Goal: Information Seeking & Learning: Learn about a topic

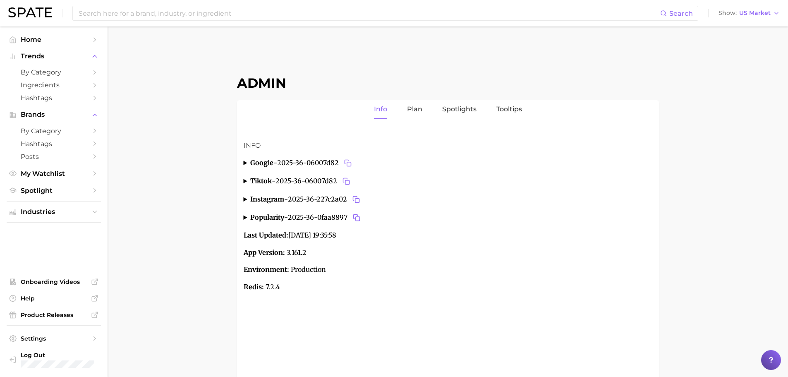
click at [770, 7] on div "Search Show US Market" at bounding box center [393, 13] width 771 height 26
click at [766, 12] on span "US Market" at bounding box center [754, 13] width 31 height 5
click at [749, 103] on button "Global" at bounding box center [752, 101] width 72 height 15
click at [65, 69] on span "by Category" at bounding box center [54, 72] width 66 height 8
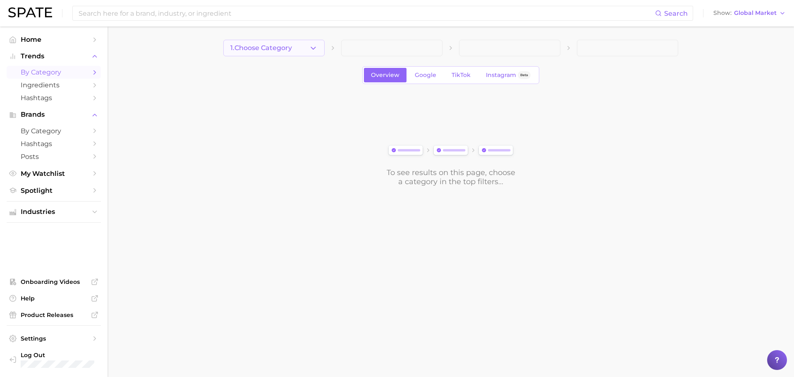
click at [318, 51] on button "1. Choose Category" at bounding box center [273, 48] width 101 height 17
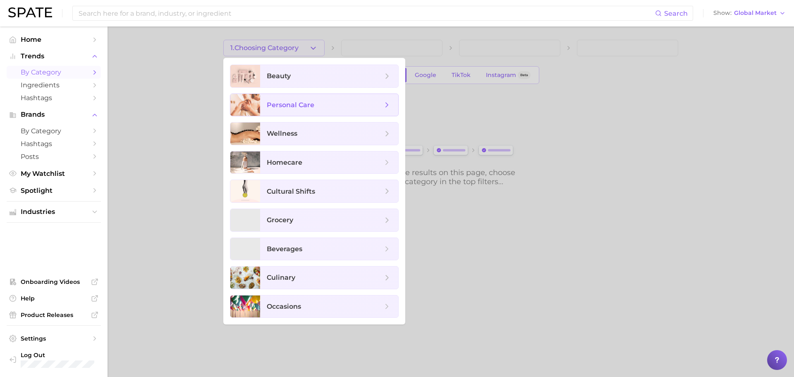
click at [300, 101] on span "personal care" at bounding box center [325, 105] width 116 height 9
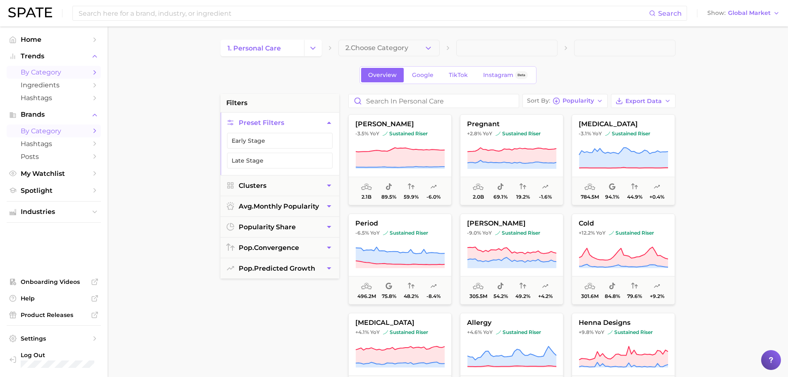
click at [43, 131] on span "by Category" at bounding box center [54, 131] width 66 height 8
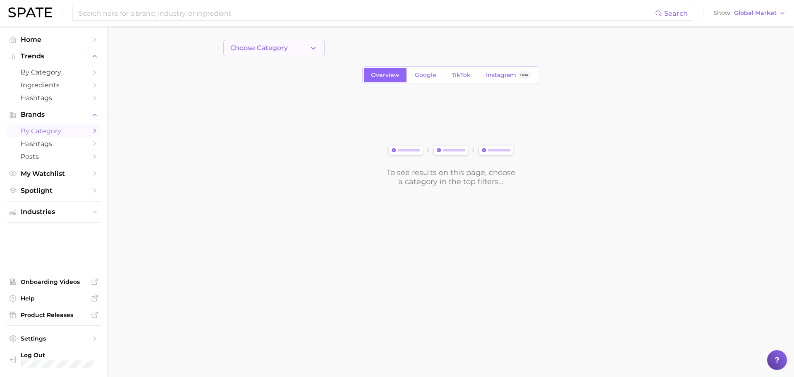
click at [319, 43] on button "Choose Category" at bounding box center [273, 48] width 101 height 17
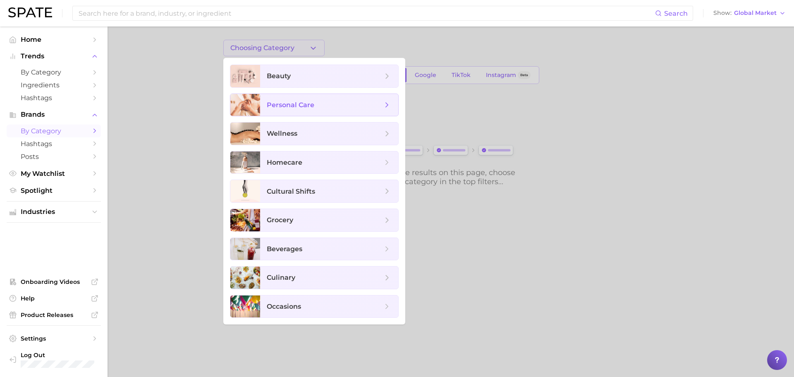
click at [283, 101] on span "personal care" at bounding box center [291, 105] width 48 height 8
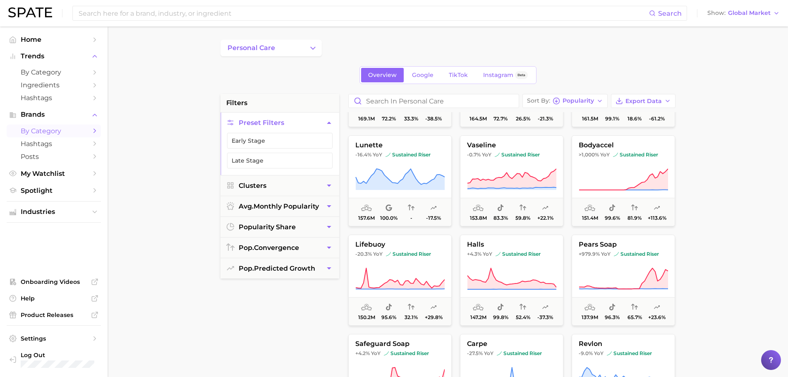
scroll to position [1766, 0]
click at [510, 188] on icon at bounding box center [511, 187] width 89 height 1
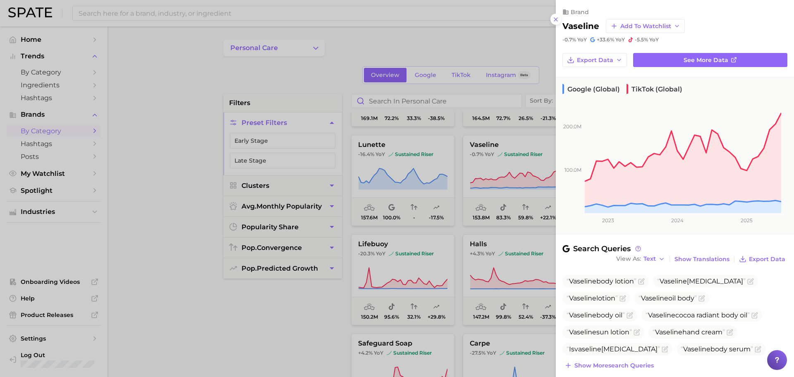
click at [412, 227] on div at bounding box center [397, 188] width 794 height 377
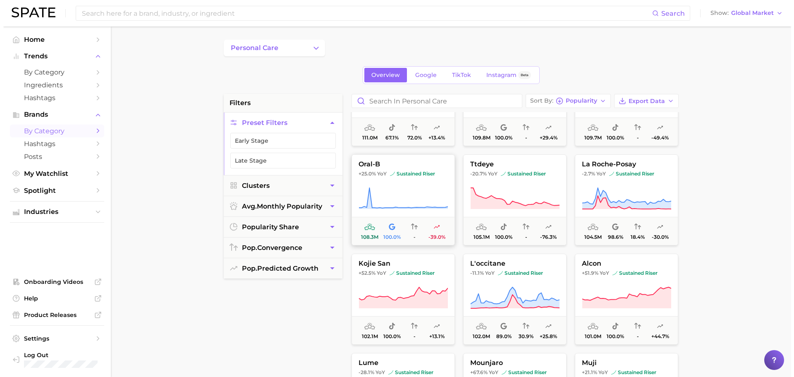
scroll to position [2441, 0]
click at [516, 205] on icon at bounding box center [511, 198] width 89 height 21
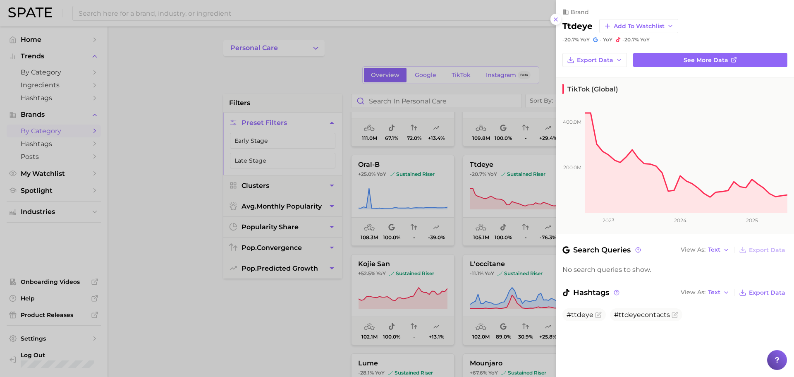
click at [438, 218] on div at bounding box center [397, 188] width 794 height 377
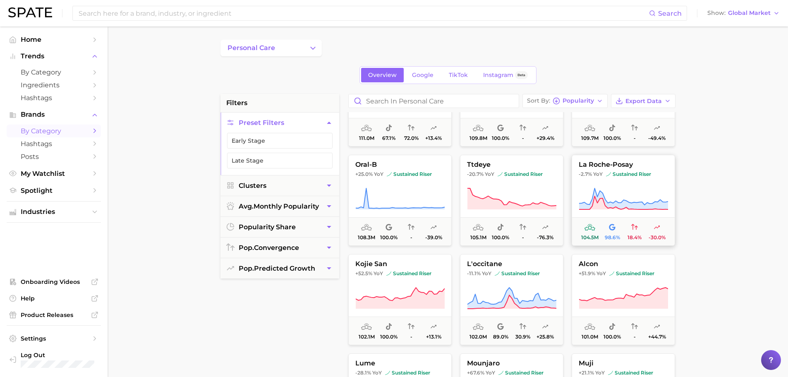
click at [622, 196] on icon at bounding box center [623, 198] width 89 height 23
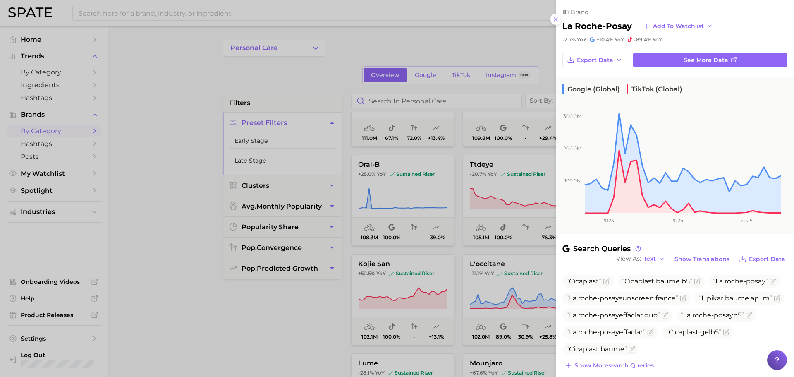
click at [433, 288] on div at bounding box center [397, 188] width 794 height 377
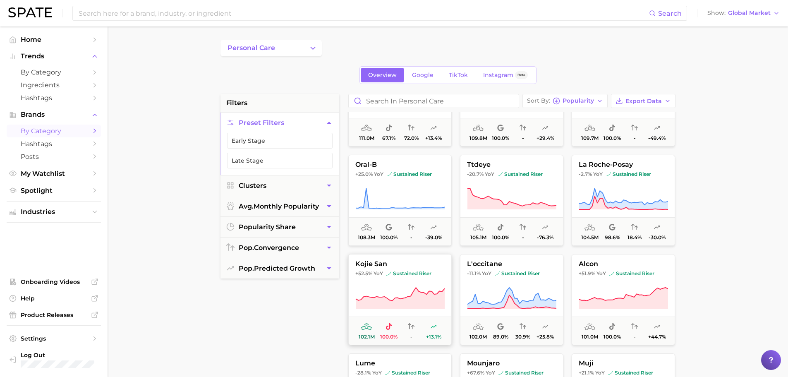
click at [386, 281] on button "kojie san +52.5% YoY sustained riser 102.1m 100.0% - +13.1%" at bounding box center [399, 299] width 103 height 91
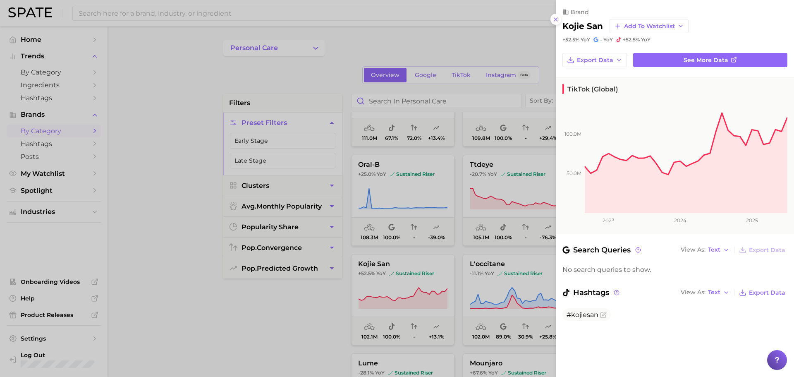
click at [484, 289] on div at bounding box center [397, 188] width 794 height 377
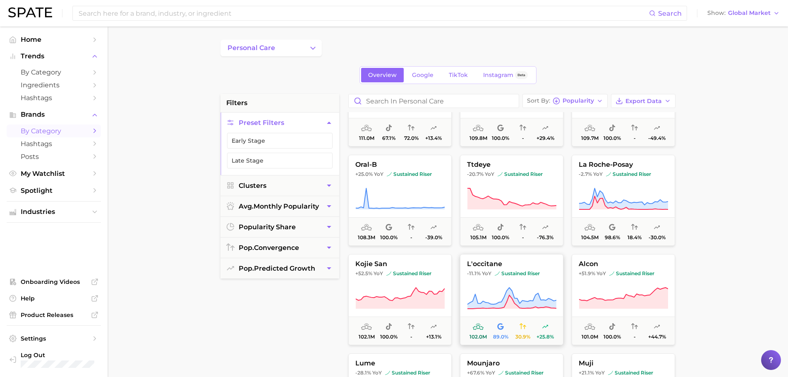
click at [512, 289] on icon at bounding box center [511, 298] width 89 height 23
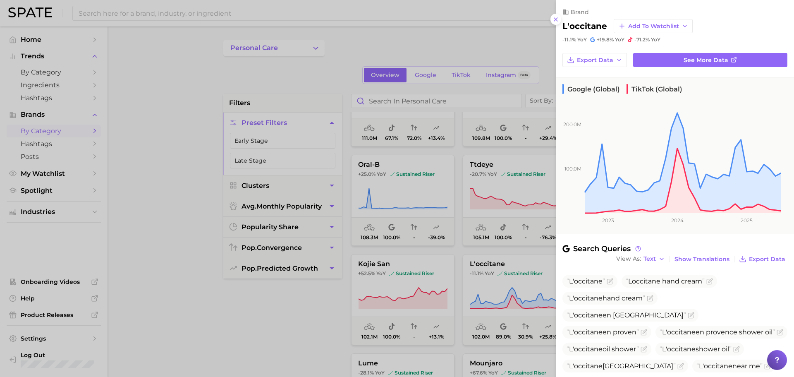
scroll to position [125, 0]
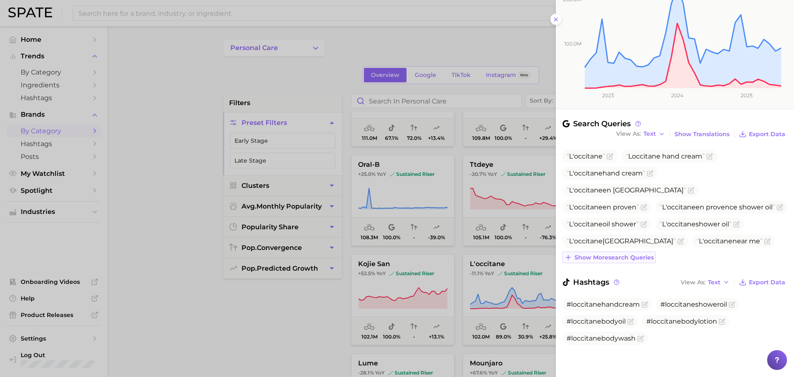
click at [632, 261] on button "Show more search queries" at bounding box center [608, 257] width 93 height 12
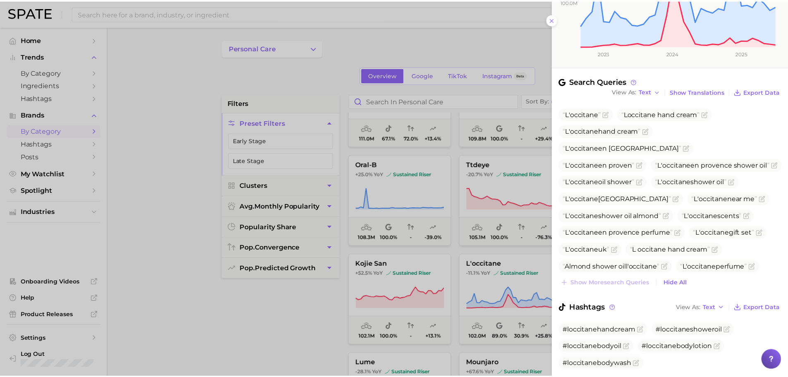
scroll to position [168, 0]
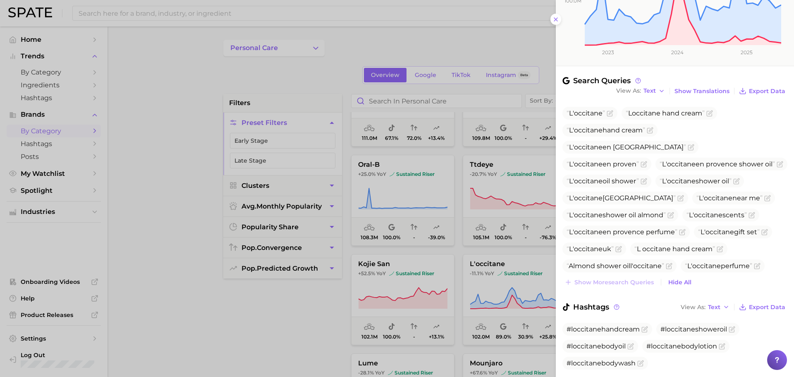
click at [459, 250] on div at bounding box center [397, 188] width 794 height 377
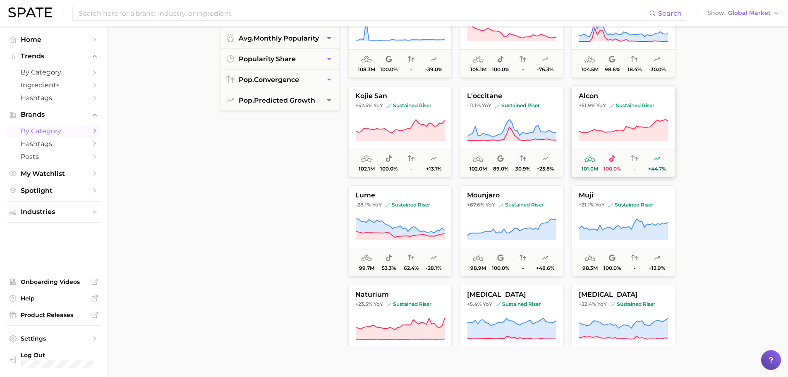
click at [640, 130] on icon at bounding box center [623, 130] width 89 height 21
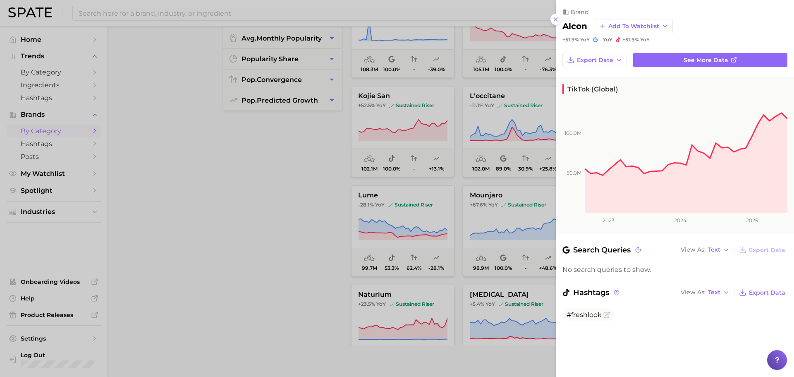
click at [449, 270] on div at bounding box center [397, 188] width 794 height 377
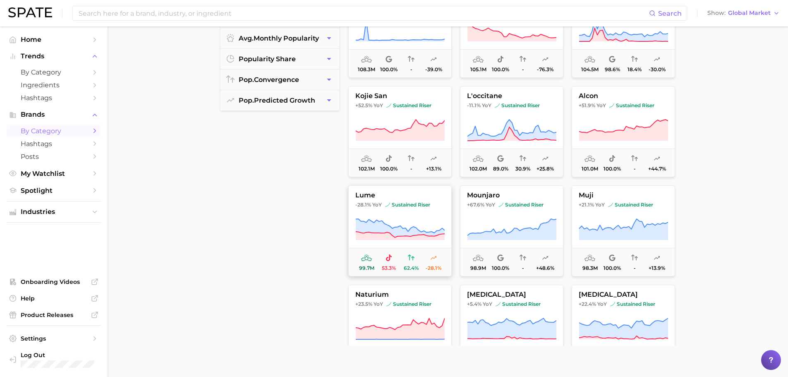
click at [400, 227] on icon at bounding box center [400, 228] width 89 height 19
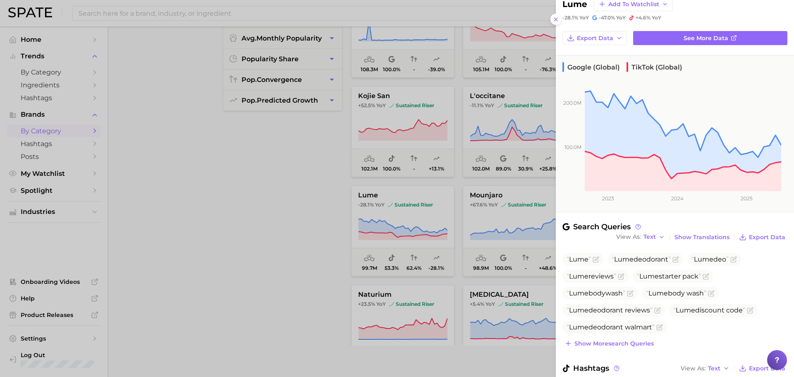
scroll to position [91, 0]
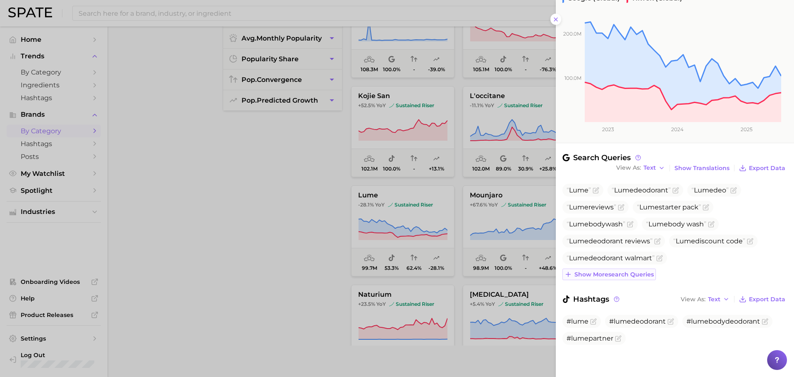
click at [637, 273] on span "Show more search queries" at bounding box center [613, 274] width 79 height 7
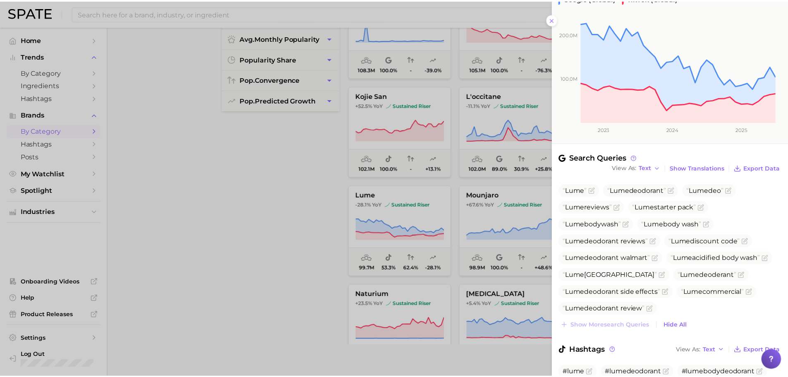
scroll to position [142, 0]
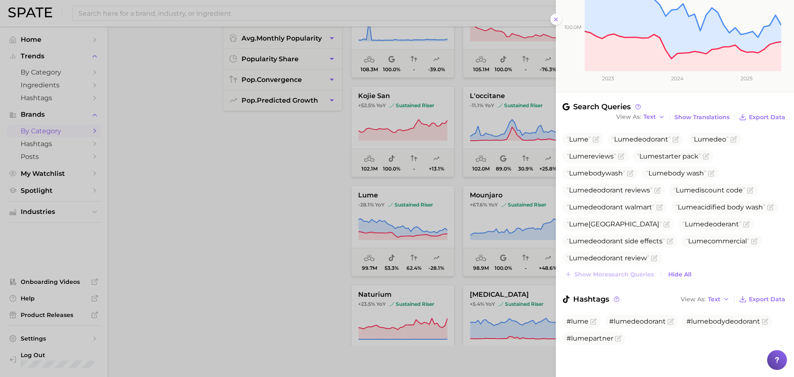
click at [430, 199] on div at bounding box center [397, 188] width 794 height 377
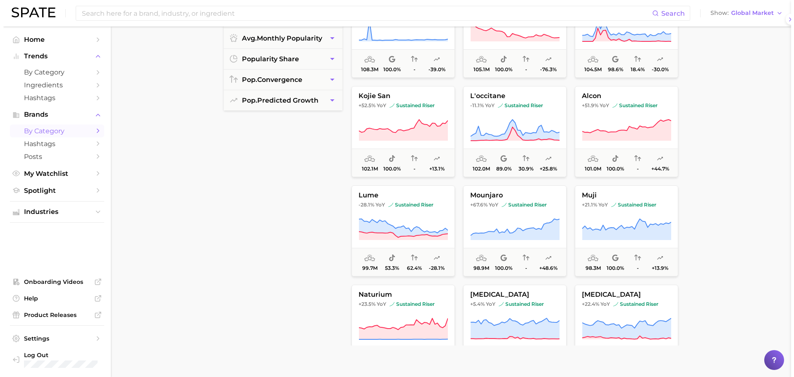
scroll to position [0, 0]
click at [494, 216] on button "mounjaro +67.6% YoY sustained riser 98.9m 100.0% - +48.6%" at bounding box center [511, 230] width 103 height 91
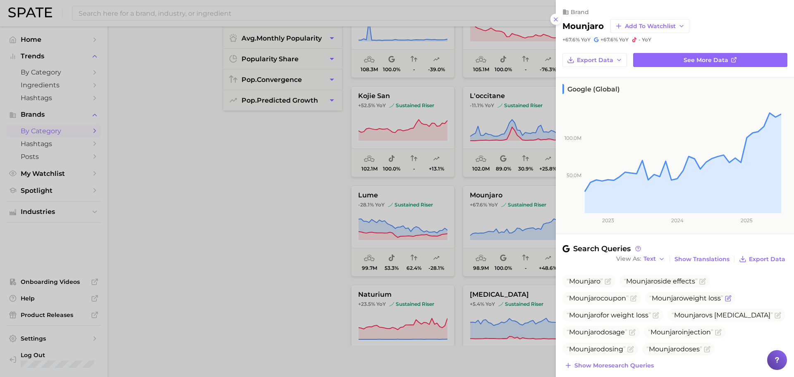
scroll to position [65, 0]
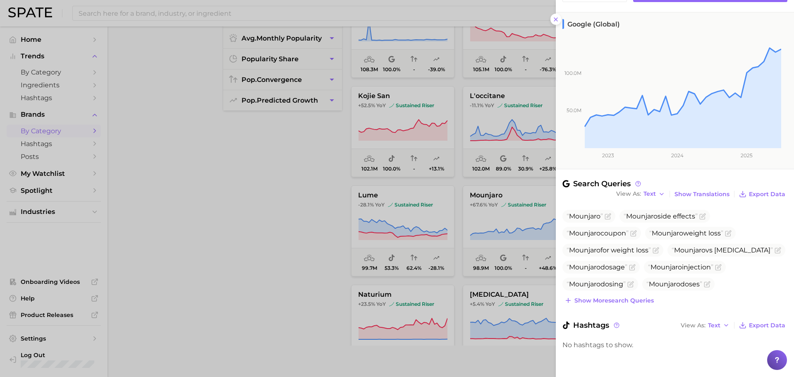
click at [612, 307] on div "Search Queries View As Text Show Translations Export Data Mounjaro Mounjaro sid…" at bounding box center [675, 270] width 238 height 183
click at [612, 303] on span "Show more search queries" at bounding box center [613, 300] width 79 height 7
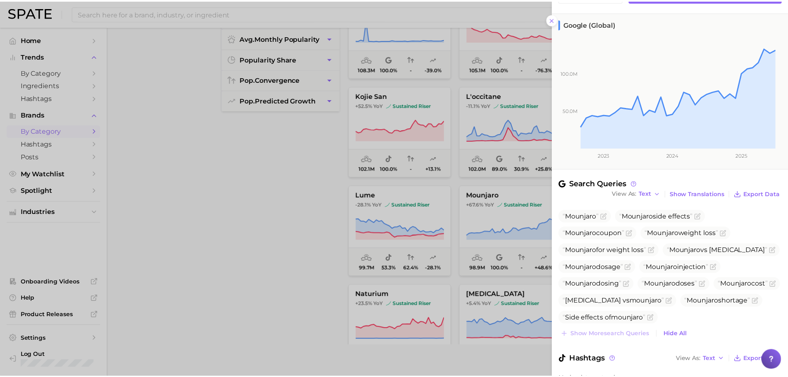
scroll to position [99, 0]
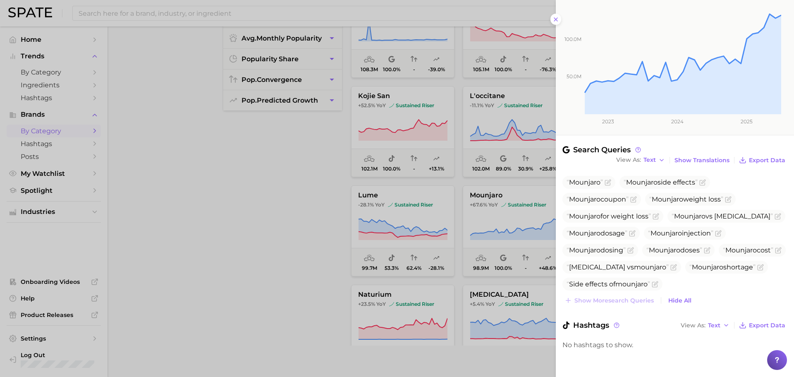
click at [468, 228] on div at bounding box center [397, 188] width 794 height 377
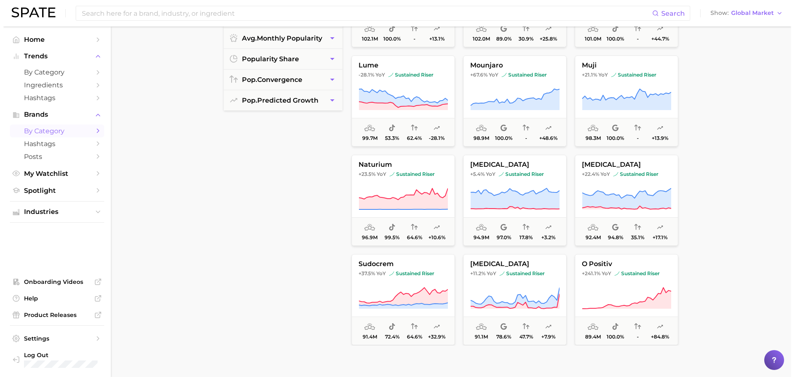
scroll to position [2576, 0]
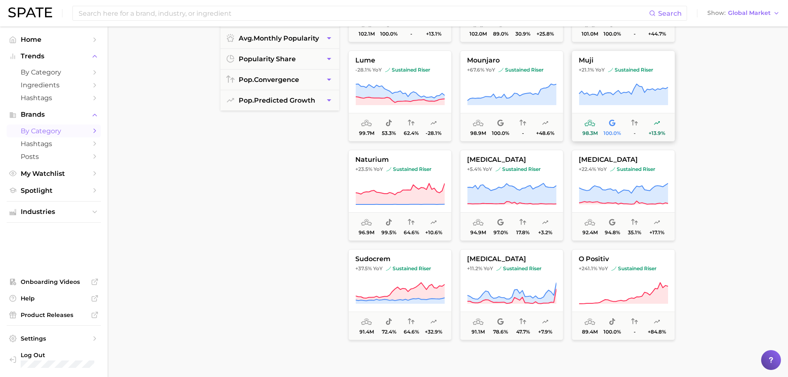
click at [643, 97] on icon at bounding box center [623, 94] width 89 height 21
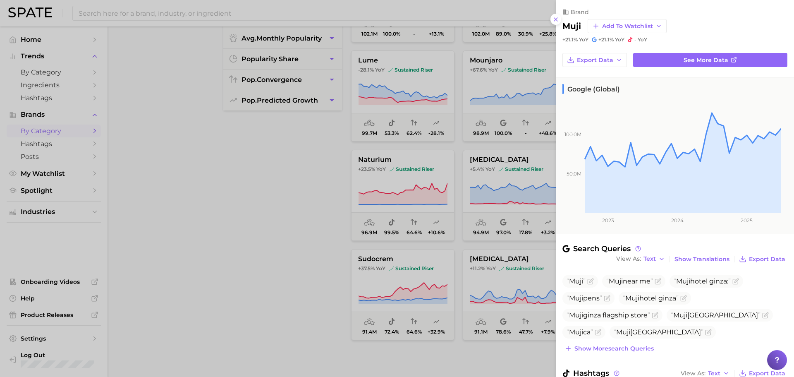
scroll to position [48, 0]
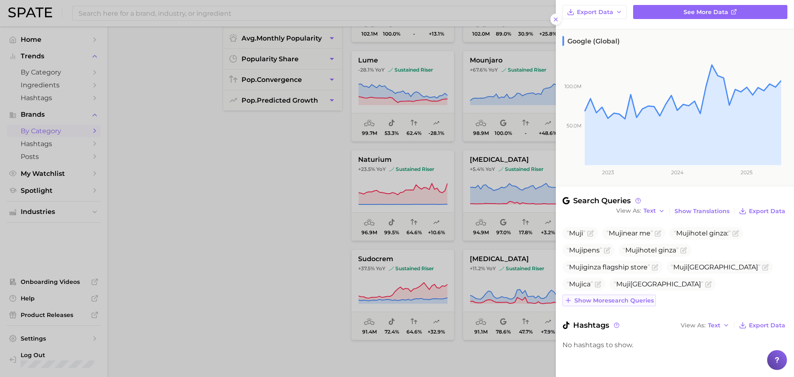
click at [628, 297] on span "Show more search queries" at bounding box center [613, 300] width 79 height 7
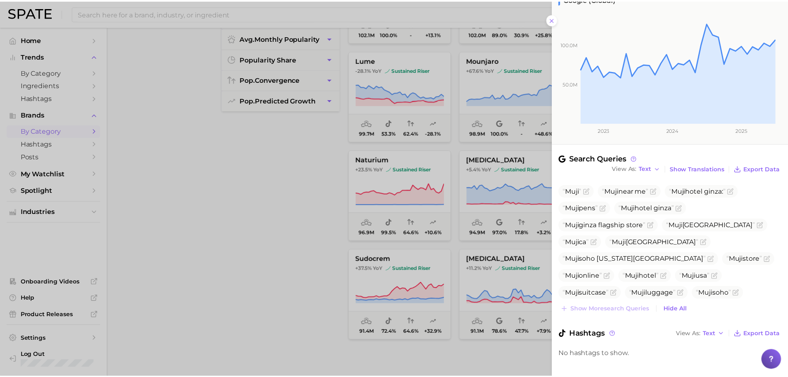
scroll to position [99, 0]
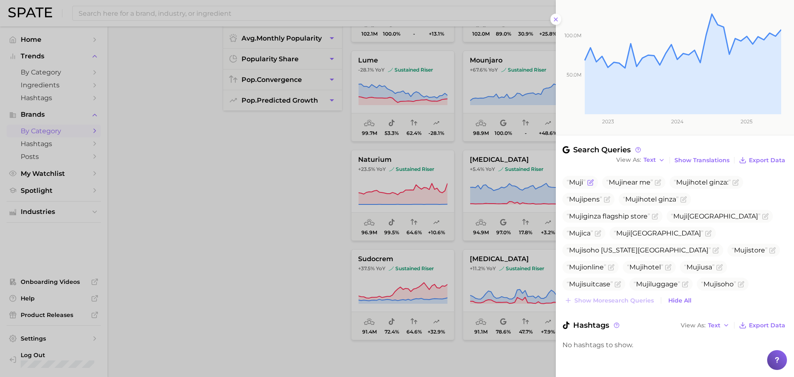
click at [574, 181] on span "Muji" at bounding box center [576, 182] width 14 height 8
copy span "Muji"
click at [450, 213] on div at bounding box center [397, 188] width 794 height 377
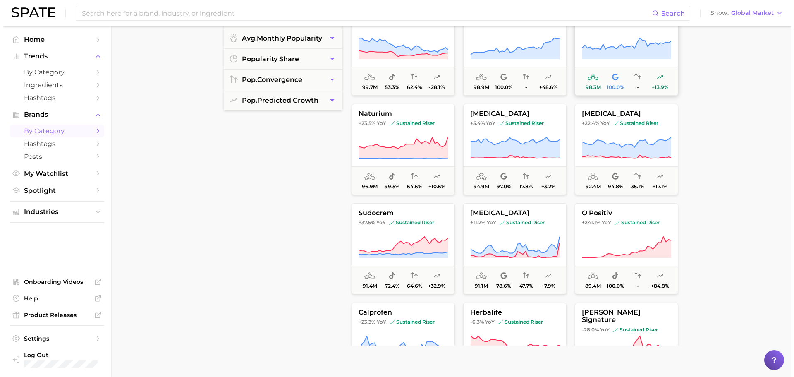
scroll to position [2622, 0]
click at [392, 132] on button "naturium +23.5% YoY sustained riser 96.9m 99.5% 64.6% +10.6%" at bounding box center [399, 148] width 103 height 91
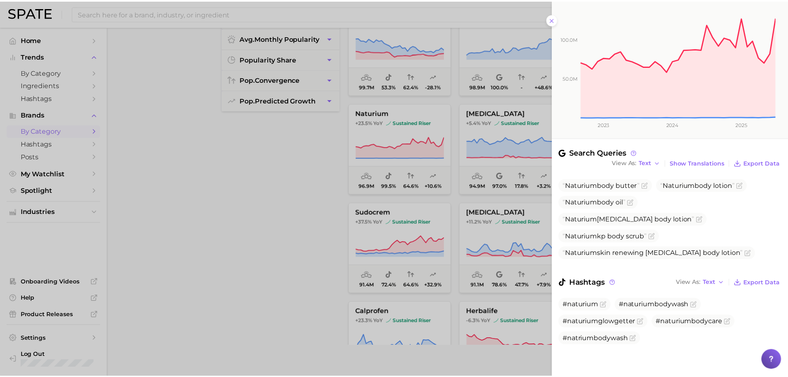
scroll to position [96, 0]
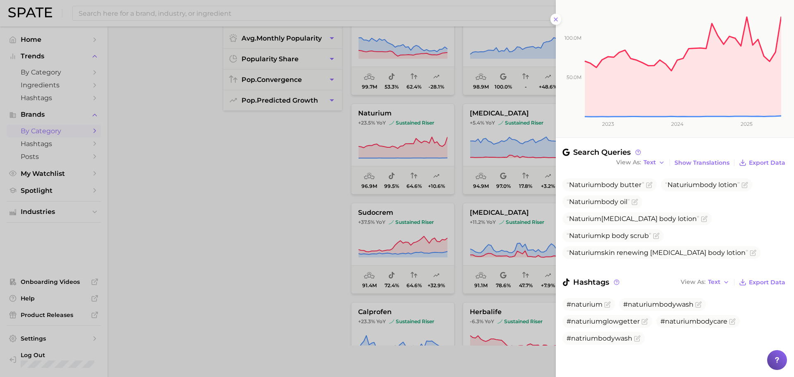
click at [366, 243] on div at bounding box center [397, 188] width 794 height 377
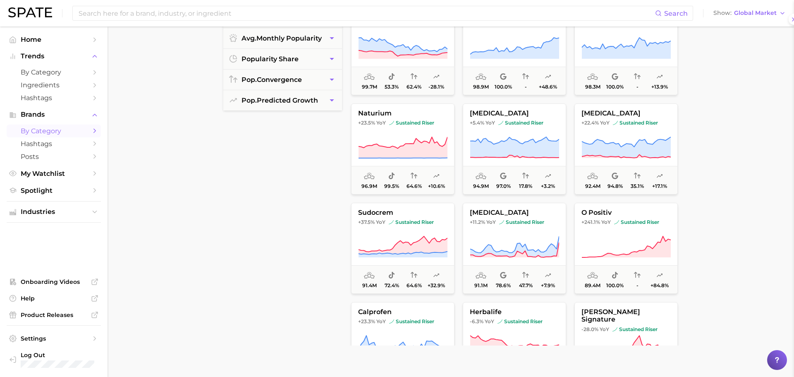
scroll to position [0, 0]
click at [504, 152] on icon at bounding box center [511, 147] width 89 height 21
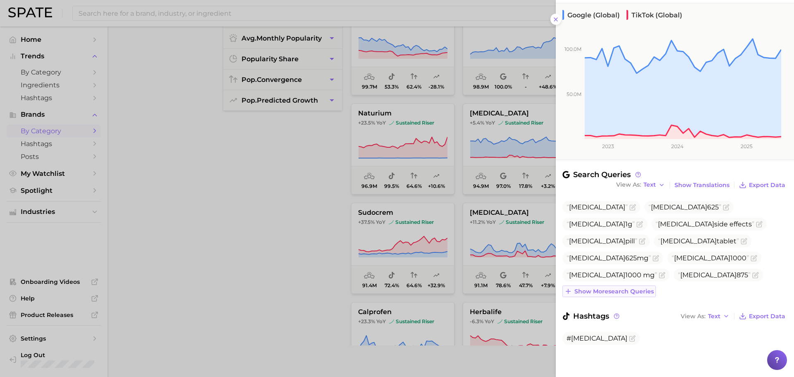
click at [632, 289] on span "Show more search queries" at bounding box center [613, 291] width 79 height 7
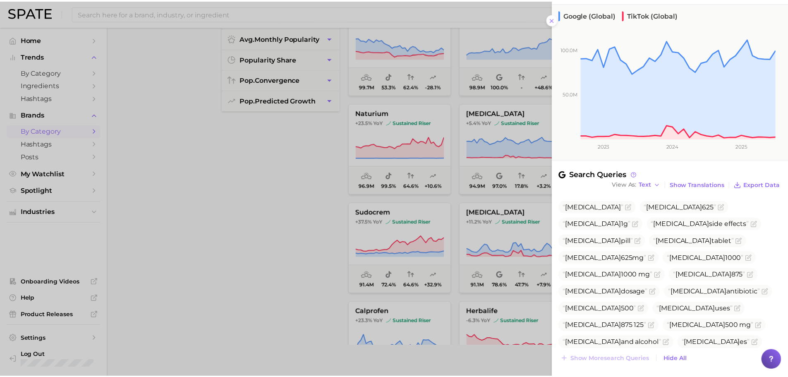
scroll to position [142, 0]
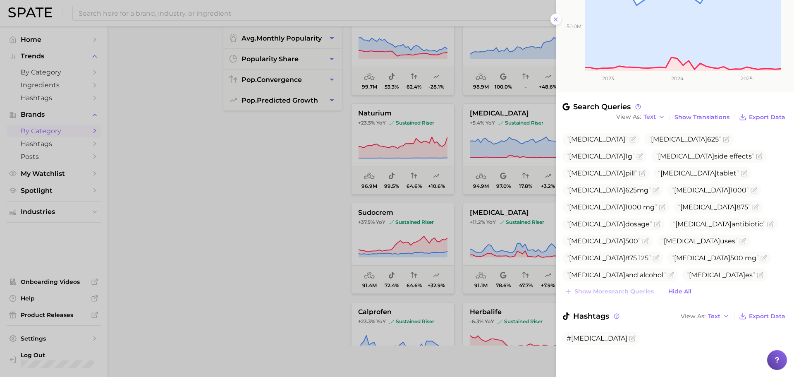
click at [457, 179] on div at bounding box center [397, 188] width 794 height 377
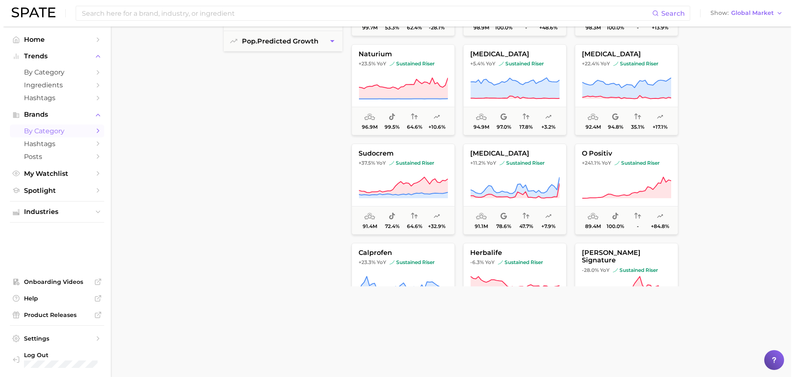
scroll to position [227, 0]
click at [623, 95] on icon at bounding box center [623, 87] width 89 height 21
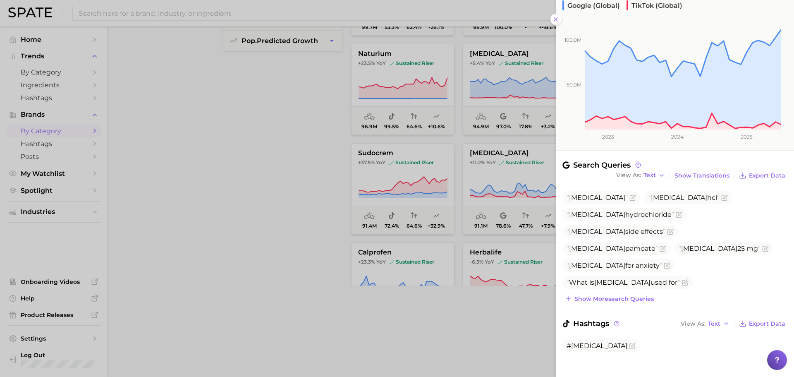
scroll to position [91, 0]
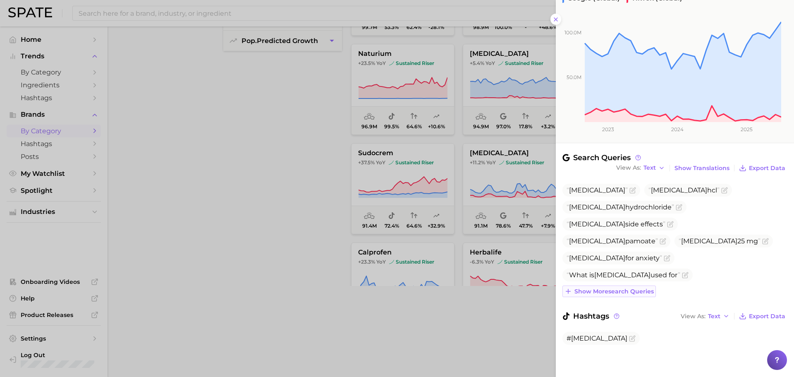
click at [611, 292] on span "Show more search queries" at bounding box center [613, 291] width 79 height 7
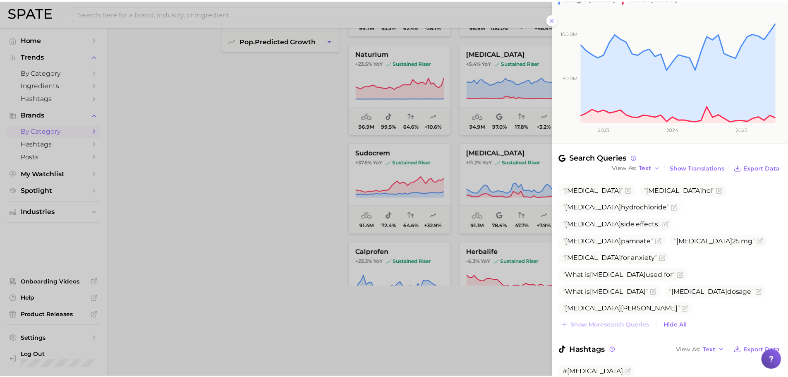
scroll to position [125, 0]
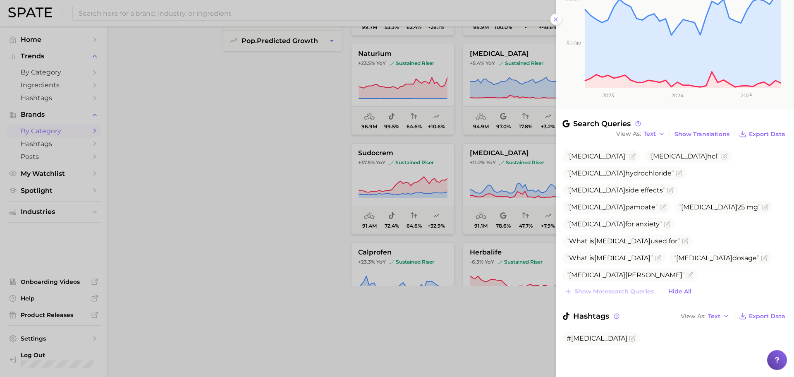
click at [370, 211] on div at bounding box center [397, 188] width 794 height 377
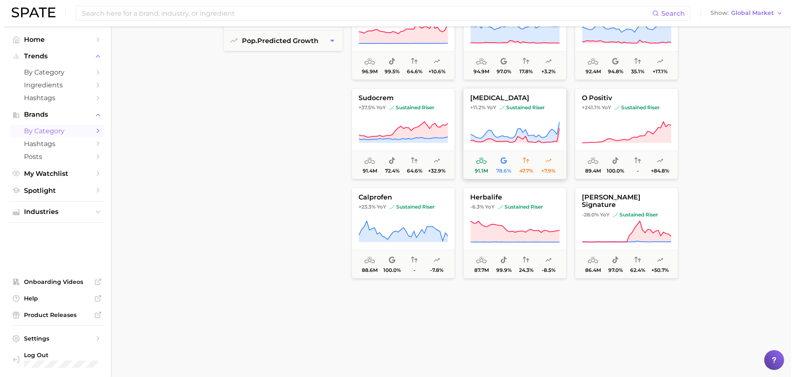
scroll to position [2681, 0]
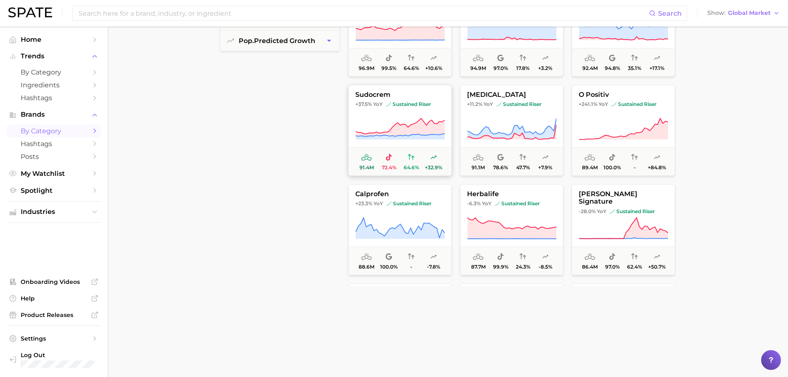
click at [357, 112] on button "sudocrem +37.5% YoY sustained riser 91.4m 72.4% 64.6% +32.9%" at bounding box center [399, 130] width 103 height 91
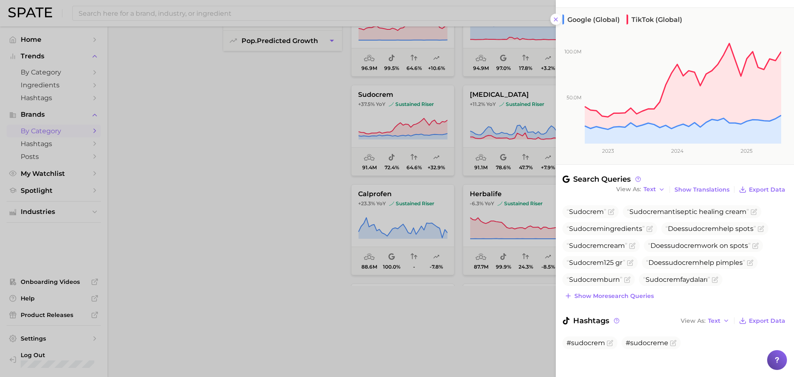
scroll to position [74, 0]
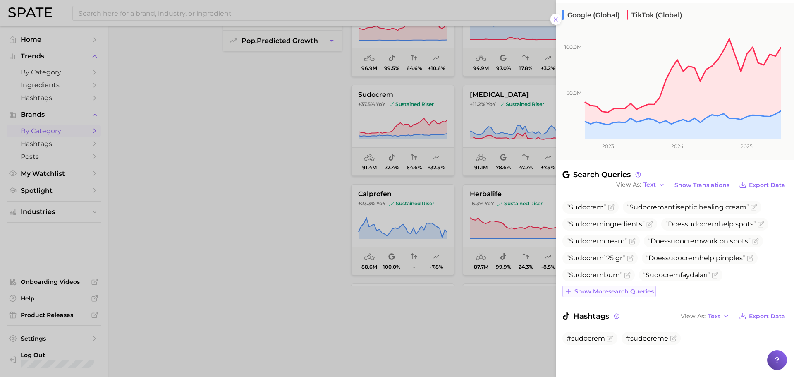
click at [629, 293] on span "Show more search queries" at bounding box center [613, 291] width 79 height 7
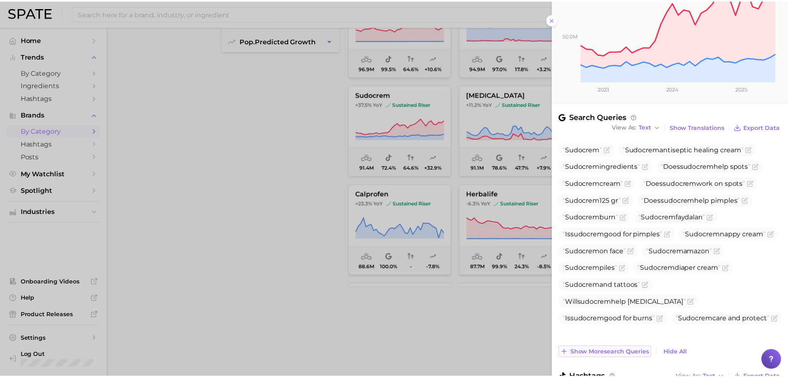
scroll to position [193, 0]
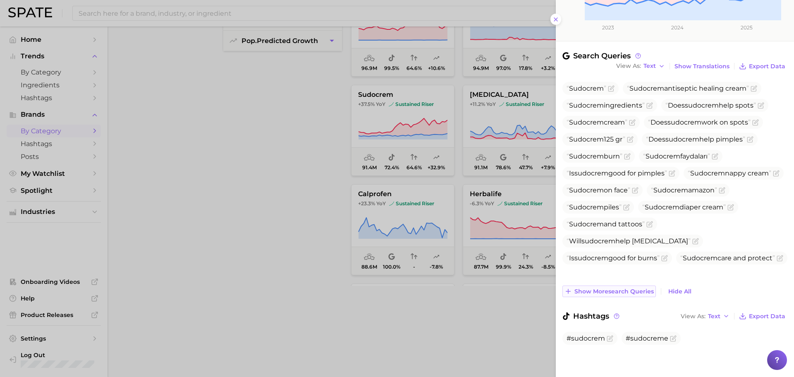
click at [622, 294] on span "Show more search queries" at bounding box center [613, 291] width 79 height 7
click at [427, 176] on div at bounding box center [397, 188] width 794 height 377
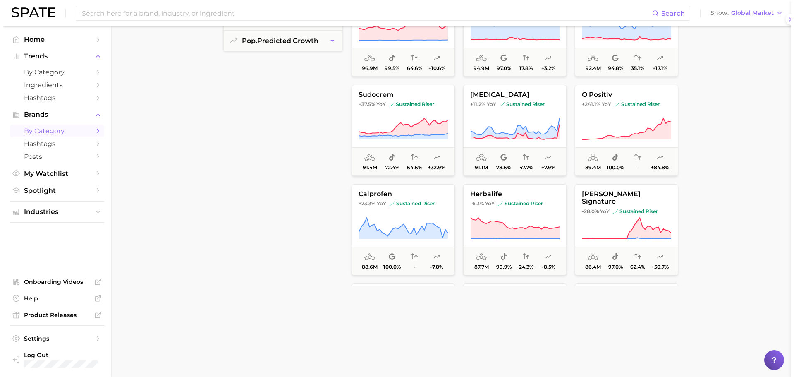
scroll to position [0, 0]
click at [524, 148] on span "91.1m 78.6% 47.7% +7.9%" at bounding box center [511, 161] width 103 height 28
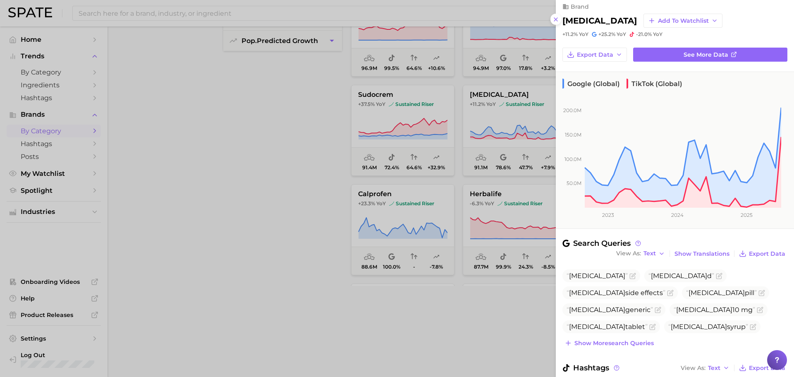
scroll to position [57, 0]
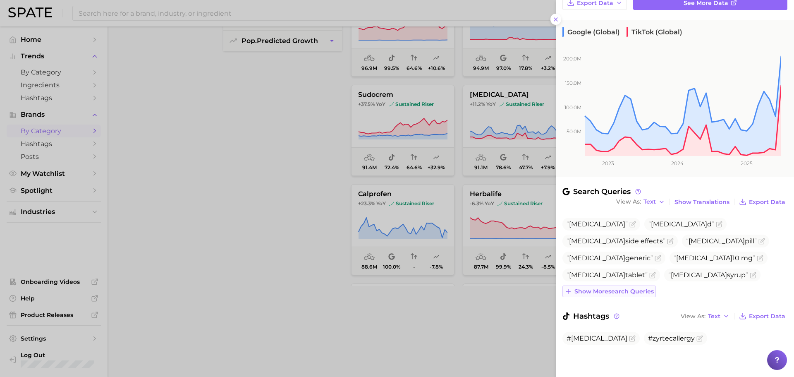
click at [634, 290] on span "Show more search queries" at bounding box center [613, 291] width 79 height 7
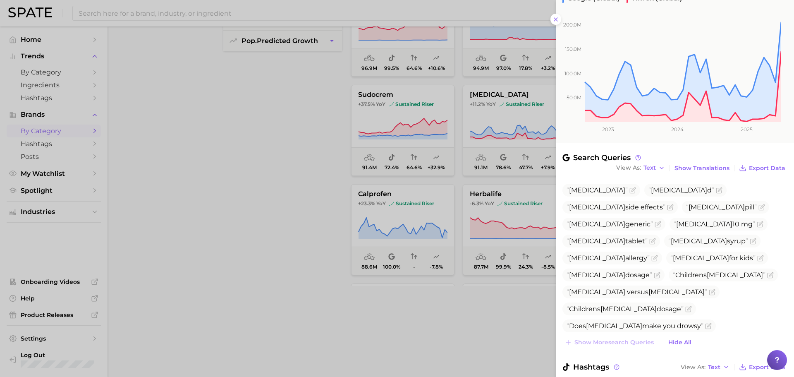
scroll to position [142, 0]
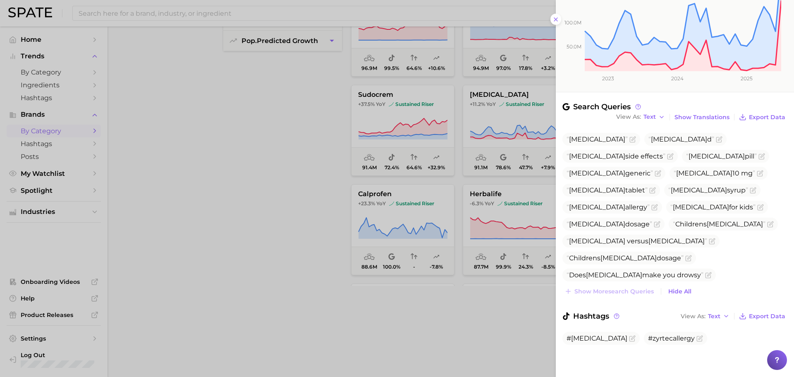
click at [663, 289] on icon "Flag as miscategorized or irrelevant" at bounding box center [659, 292] width 7 height 7
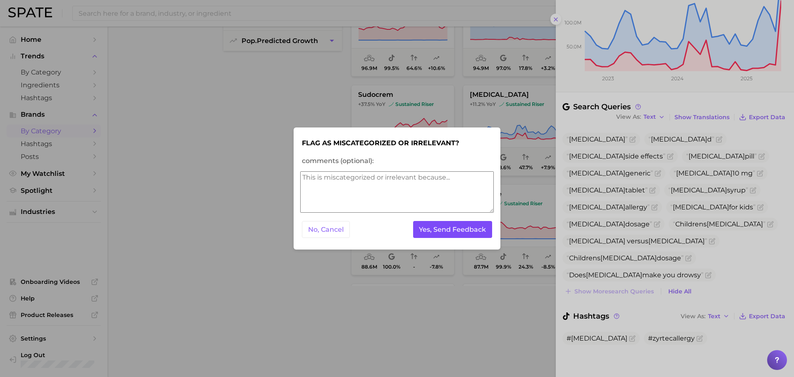
click at [473, 228] on button "Yes, Send Feedback" at bounding box center [452, 229] width 79 height 17
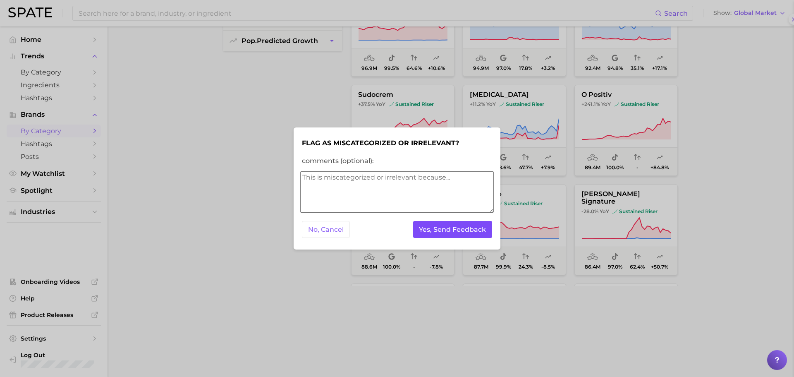
scroll to position [0, 0]
click at [473, 228] on button "Yes, Send Feedback" at bounding box center [452, 229] width 79 height 17
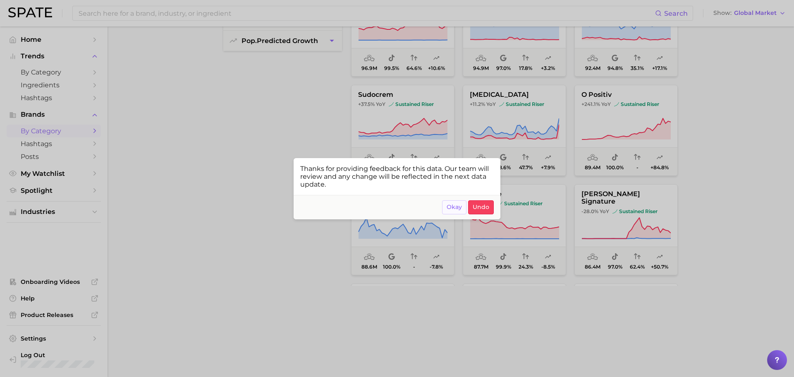
click at [458, 207] on span "Okay" at bounding box center [454, 206] width 15 height 7
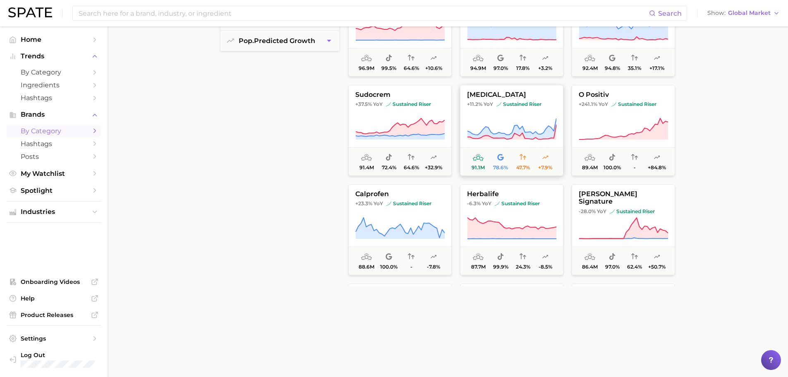
click at [522, 153] on span at bounding box center [522, 158] width 7 height 10
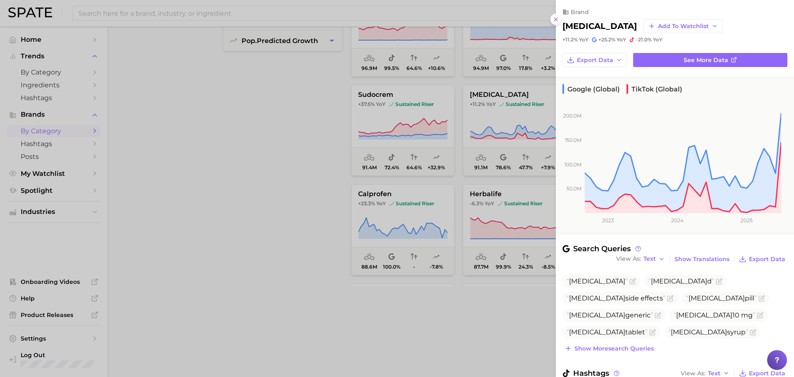
scroll to position [57, 0]
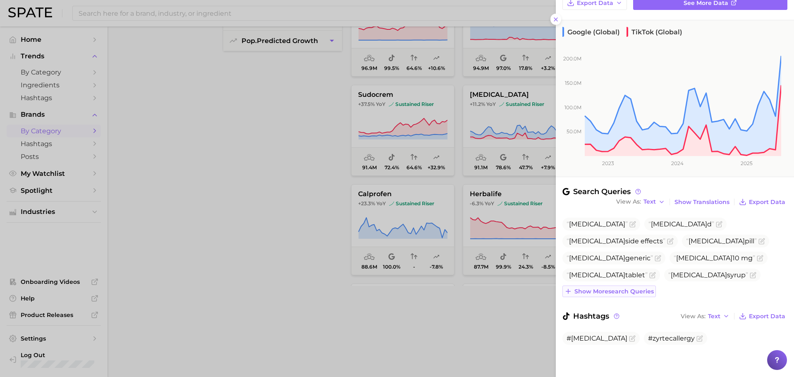
click at [622, 292] on span "Show more search queries" at bounding box center [613, 291] width 79 height 7
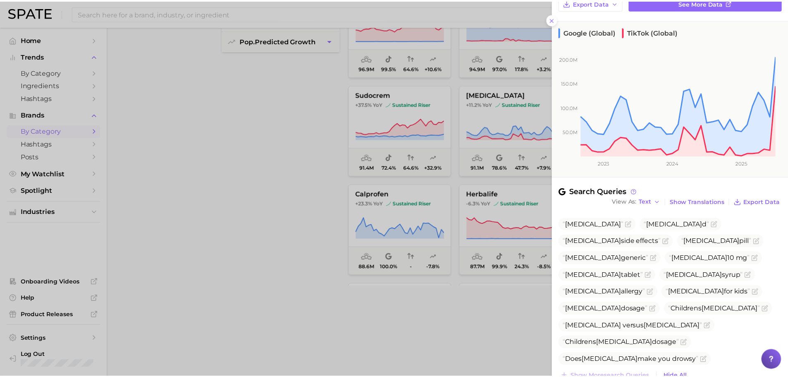
scroll to position [142, 0]
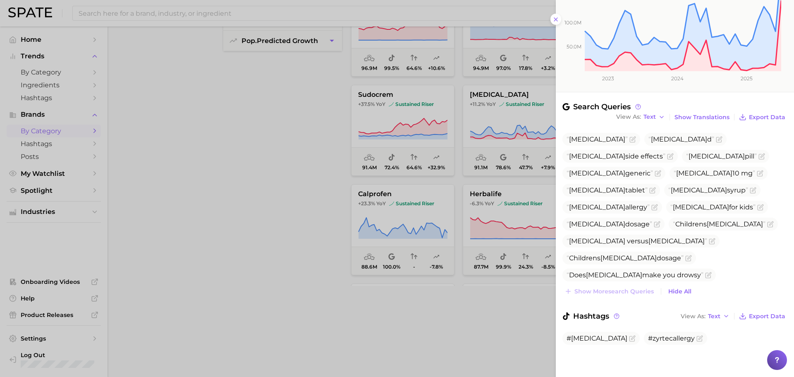
click at [443, 199] on div at bounding box center [397, 188] width 794 height 377
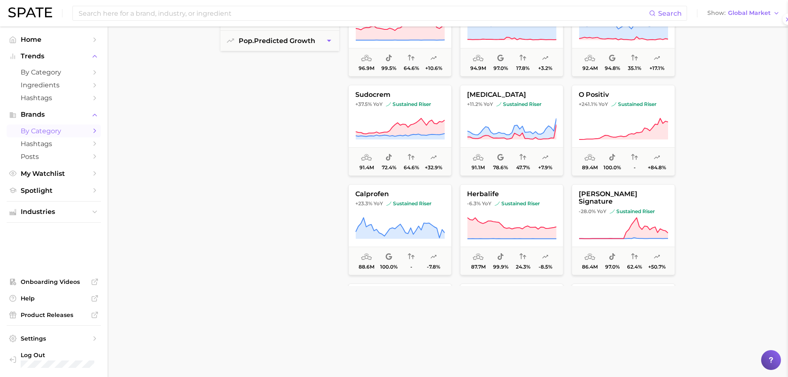
scroll to position [0, 0]
click at [589, 158] on icon at bounding box center [589, 157] width 11 height 7
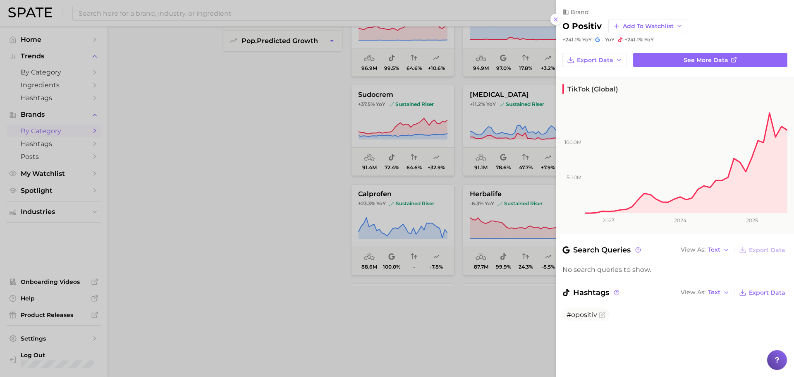
click at [399, 190] on div at bounding box center [397, 188] width 794 height 377
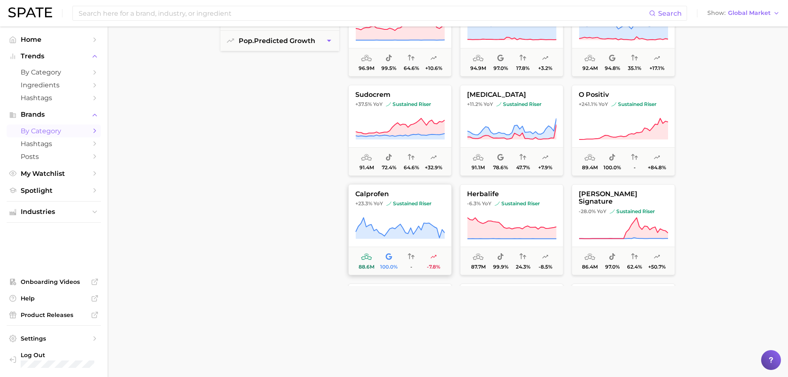
click at [395, 226] on icon at bounding box center [399, 228] width 89 height 23
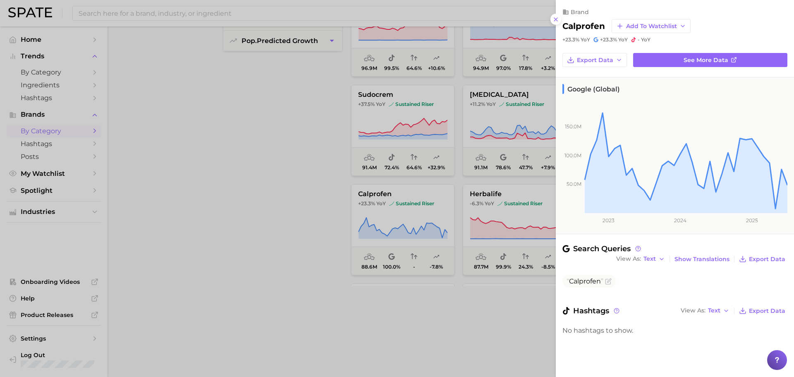
click at [411, 243] on div at bounding box center [397, 188] width 794 height 377
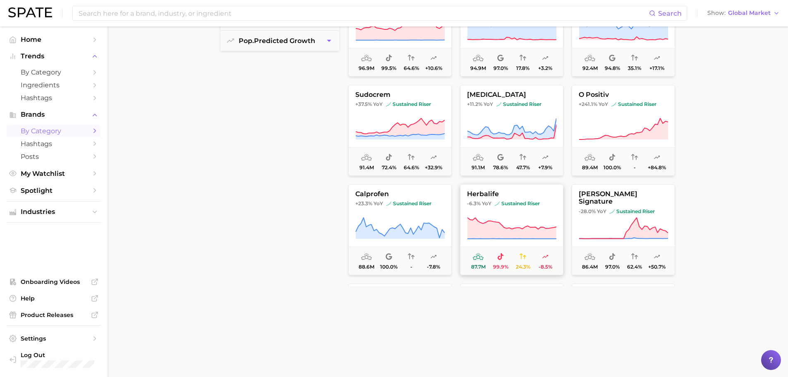
click at [510, 234] on icon at bounding box center [511, 228] width 89 height 21
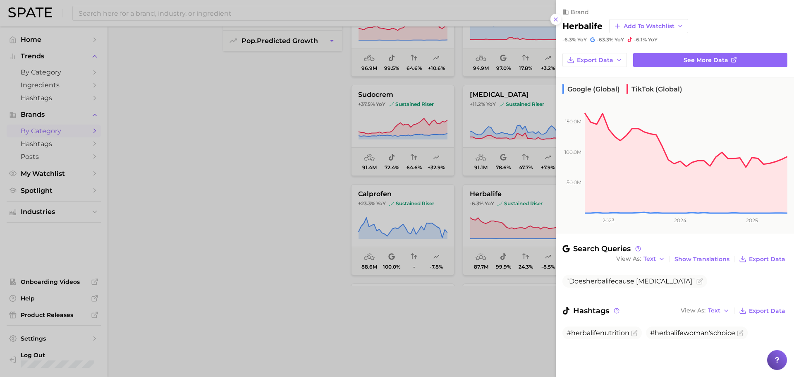
click at [408, 221] on div at bounding box center [397, 188] width 794 height 377
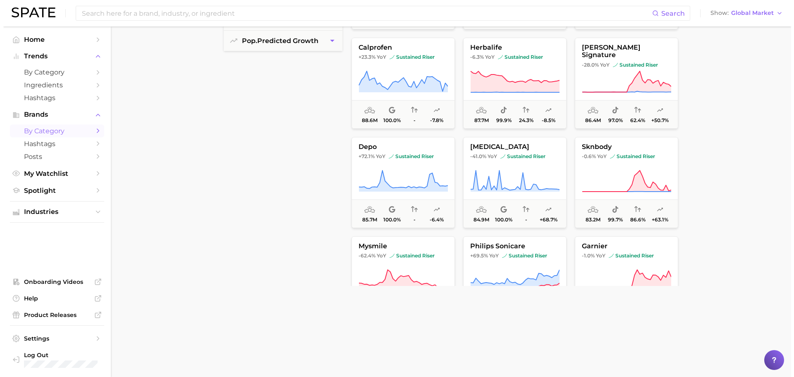
scroll to position [2828, 0]
click at [634, 75] on icon at bounding box center [623, 80] width 89 height 21
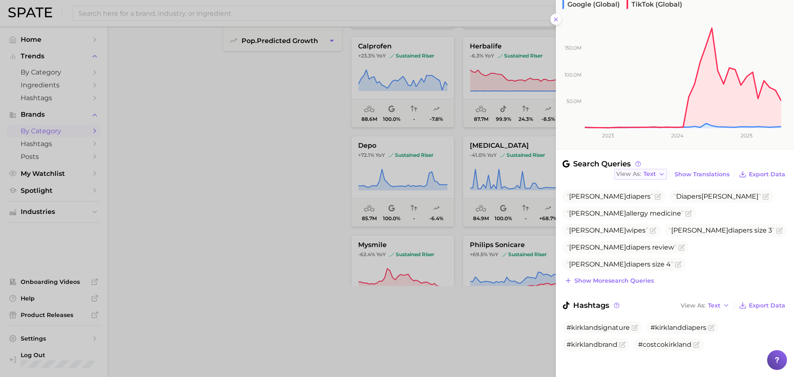
scroll to position [91, 0]
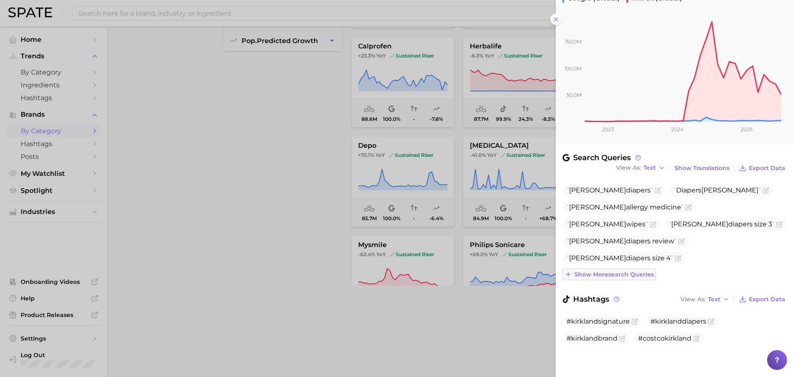
click at [636, 280] on button "Show more search queries" at bounding box center [608, 274] width 93 height 12
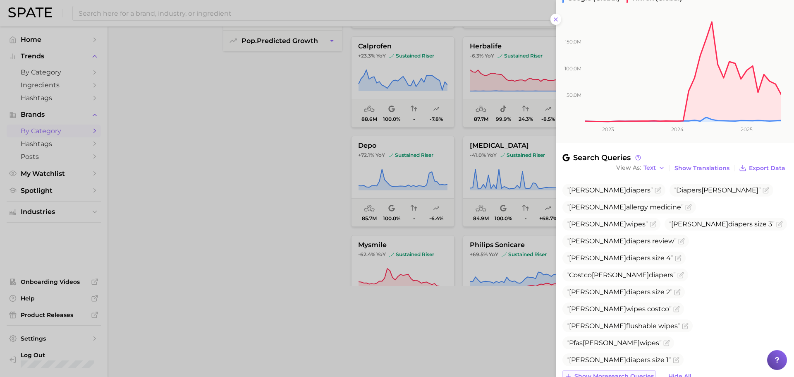
scroll to position [193, 0]
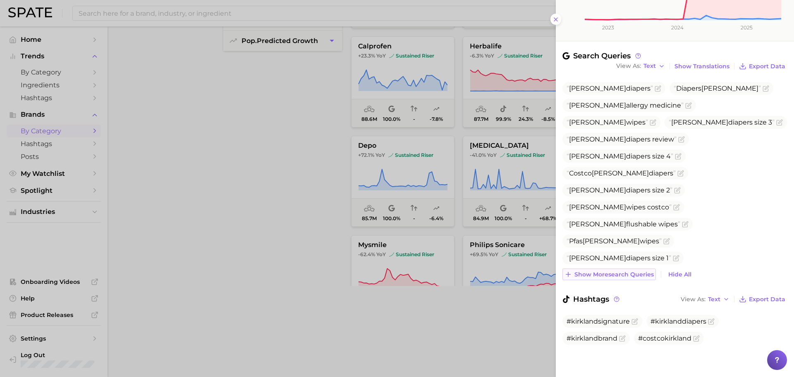
click at [633, 280] on button "Show more search queries" at bounding box center [608, 274] width 93 height 12
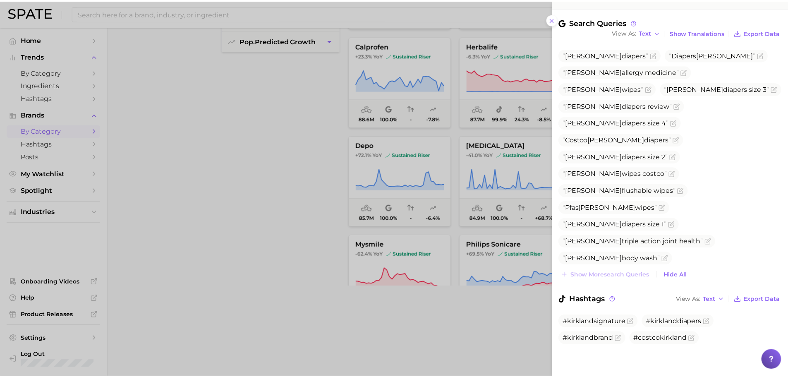
scroll to position [227, 0]
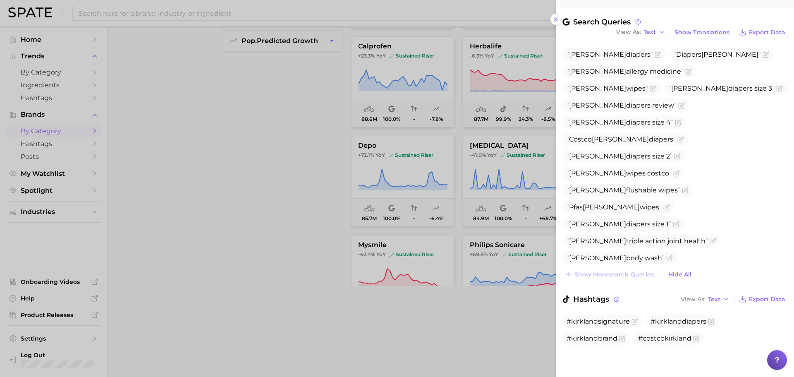
click at [430, 216] on div at bounding box center [397, 188] width 794 height 377
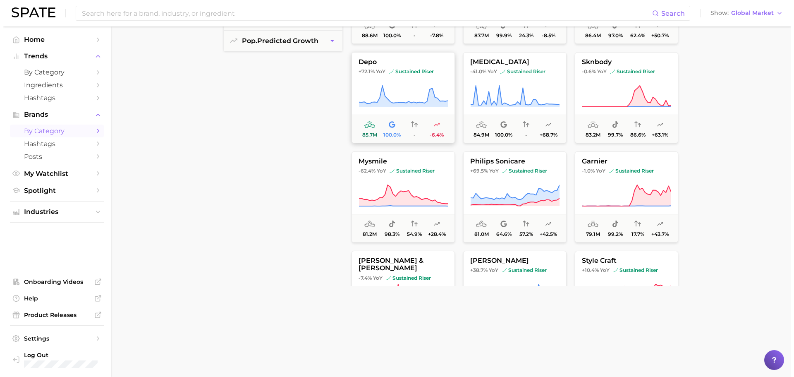
scroll to position [2912, 0]
click at [411, 116] on span "85.7m 100.0% - -6.4%" at bounding box center [400, 128] width 103 height 28
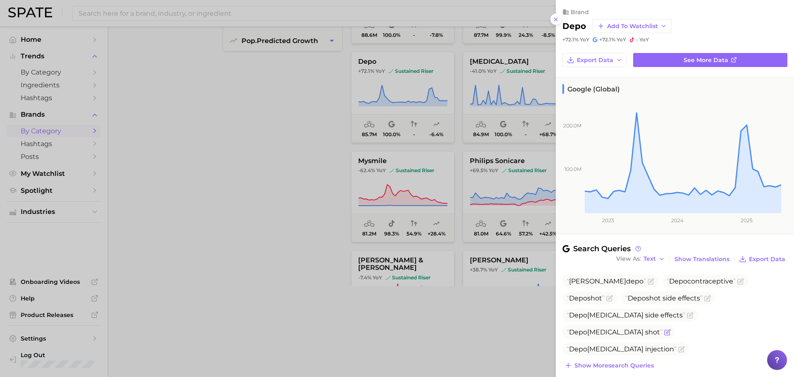
scroll to position [65, 0]
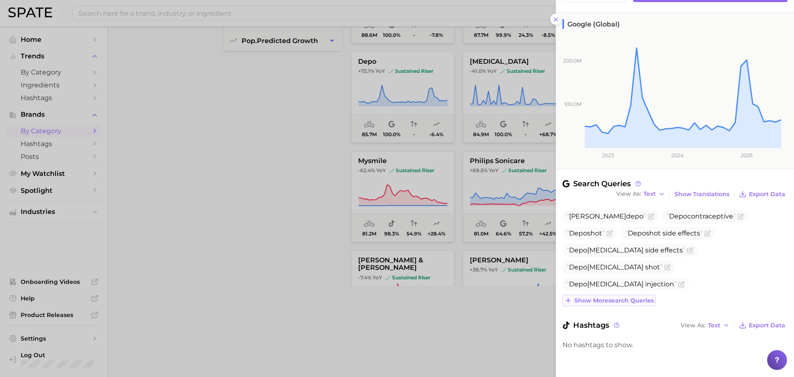
click at [613, 304] on span "Show more search queries" at bounding box center [613, 300] width 79 height 7
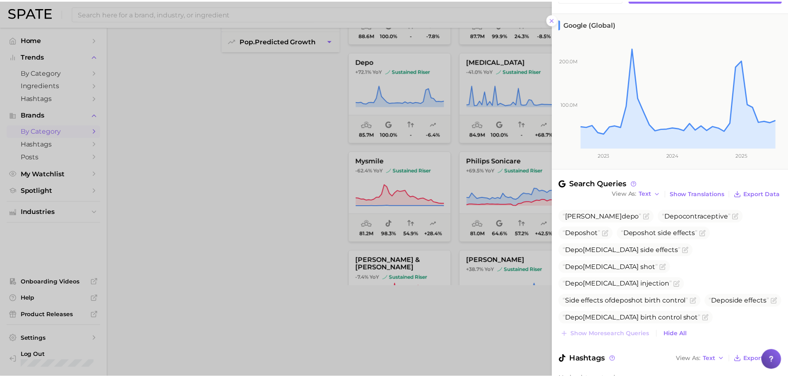
scroll to position [99, 0]
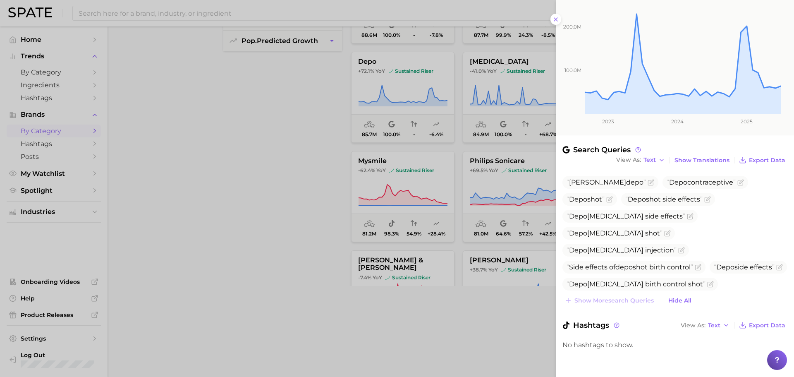
click at [483, 324] on div at bounding box center [397, 188] width 794 height 377
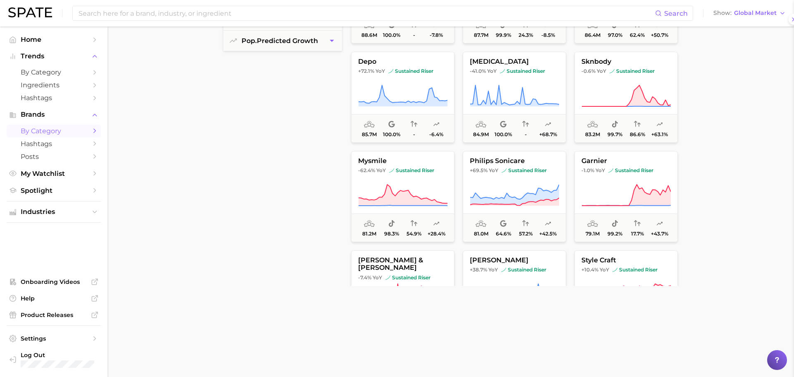
scroll to position [0, 0]
click at [509, 78] on button "vicodin -41.0% YoY sustained riser 84.9m 100.0% - +68.7%" at bounding box center [511, 97] width 103 height 91
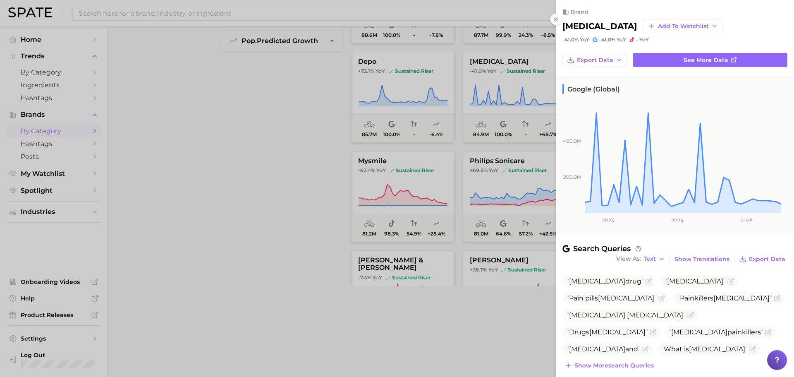
scroll to position [65, 0]
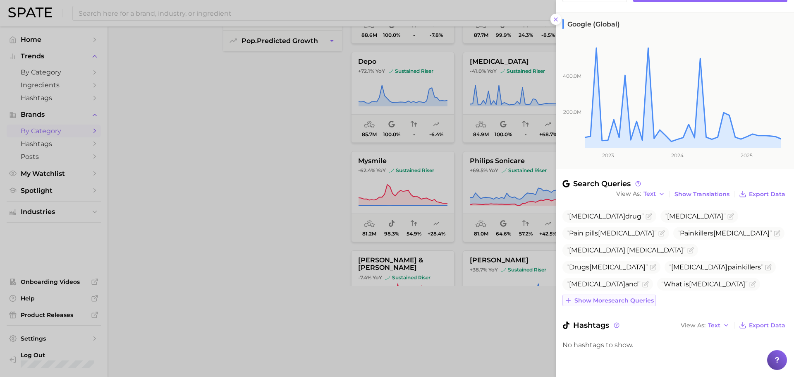
click at [631, 301] on span "Show more search queries" at bounding box center [613, 300] width 79 height 7
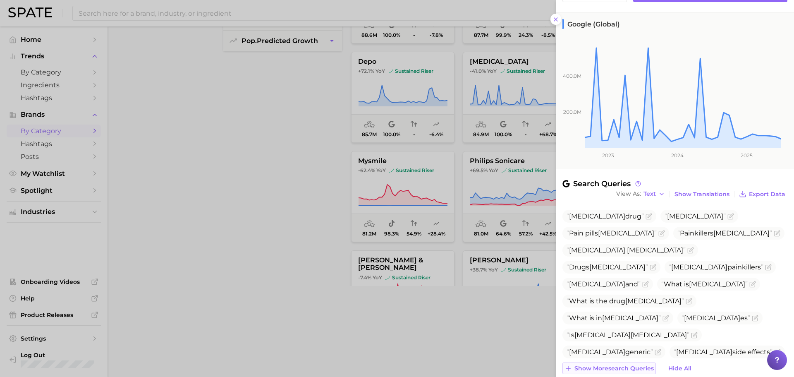
scroll to position [133, 0]
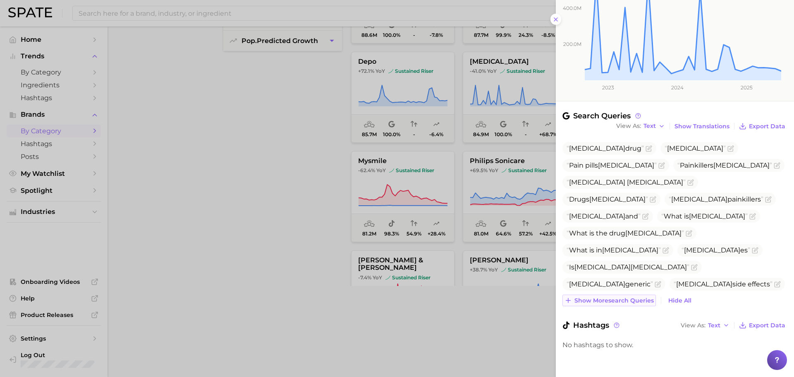
click at [622, 302] on span "Show more search queries" at bounding box center [613, 300] width 79 height 7
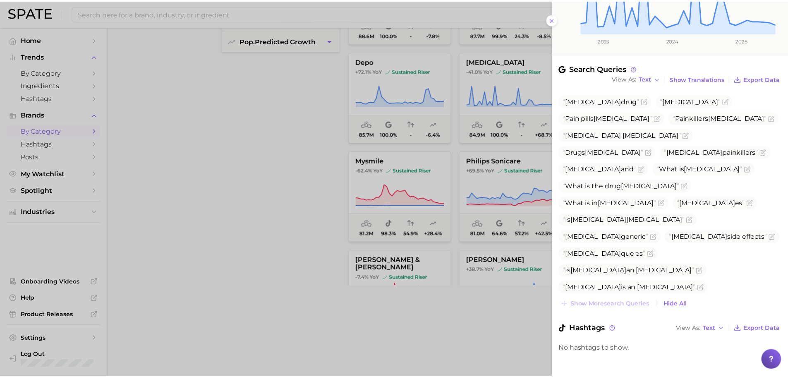
scroll to position [184, 0]
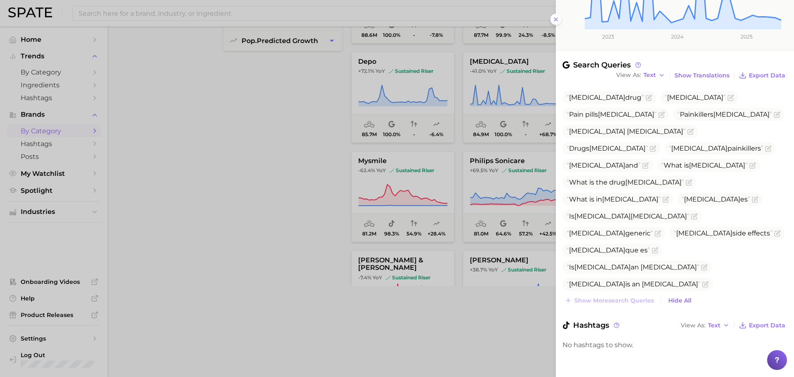
click at [456, 279] on div at bounding box center [397, 188] width 794 height 377
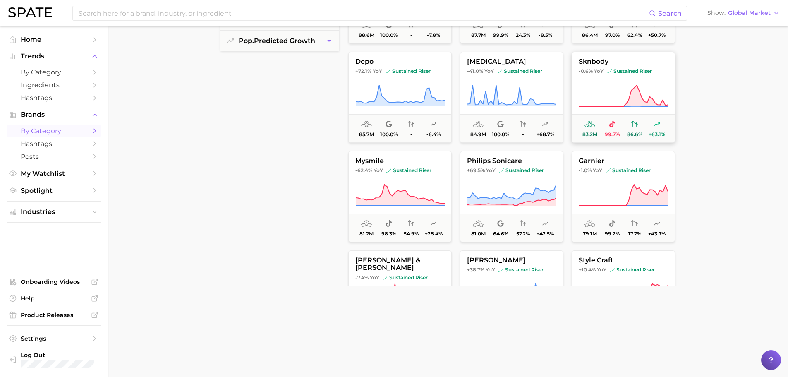
click at [618, 95] on icon at bounding box center [623, 95] width 89 height 23
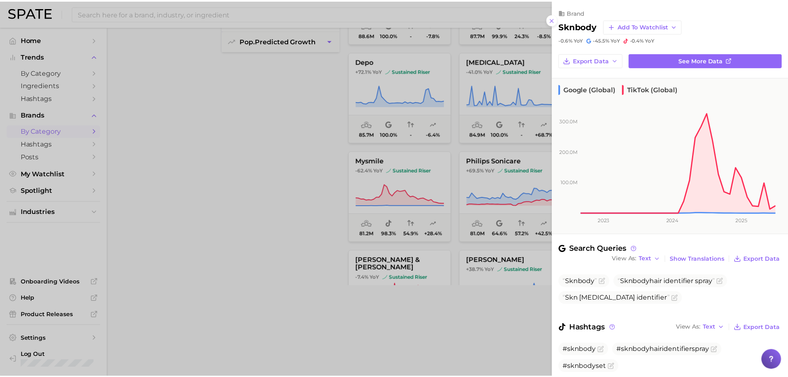
scroll to position [29, 0]
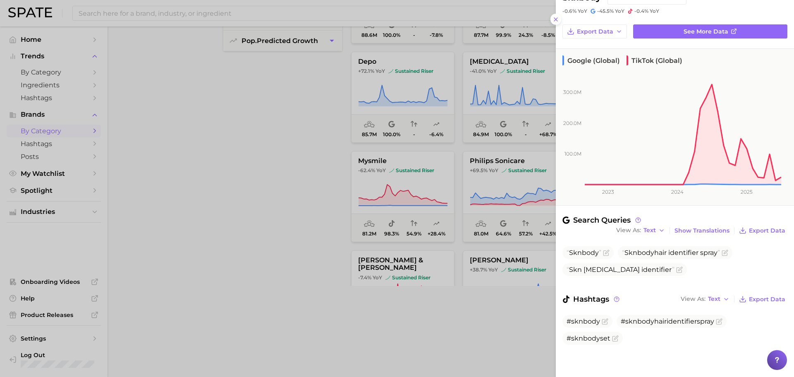
click at [436, 270] on div at bounding box center [397, 188] width 794 height 377
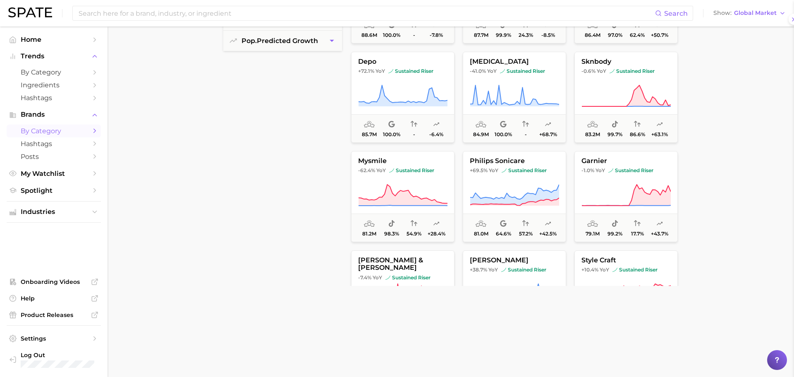
scroll to position [0, 0]
click at [404, 199] on icon at bounding box center [400, 194] width 89 height 21
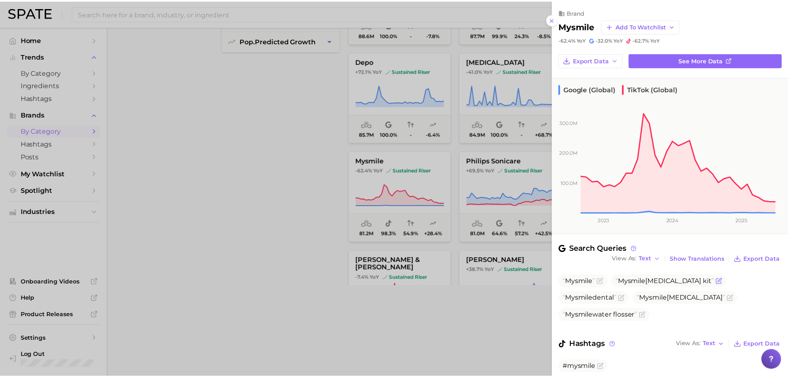
scroll to position [29, 0]
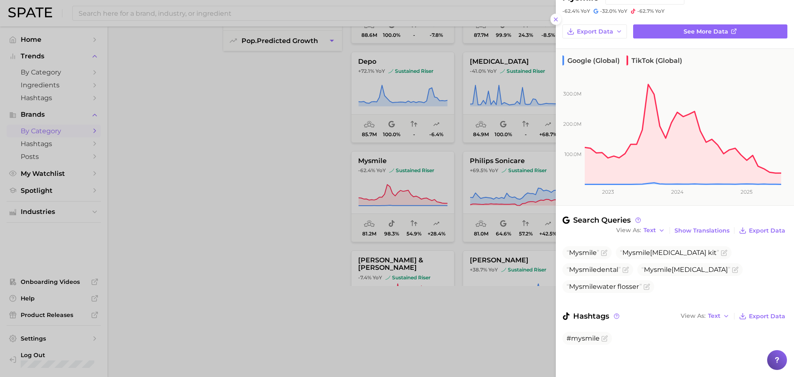
drag, startPoint x: 484, startPoint y: 233, endPoint x: 436, endPoint y: 207, distance: 54.4
click at [436, 207] on div at bounding box center [397, 188] width 794 height 377
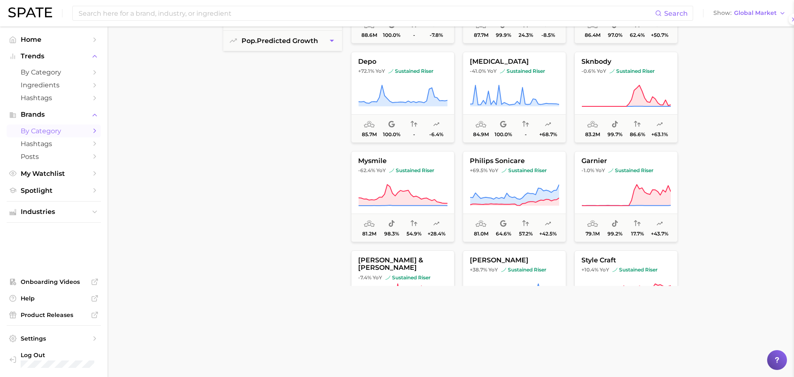
scroll to position [0, 0]
click at [511, 195] on icon at bounding box center [511, 195] width 89 height 23
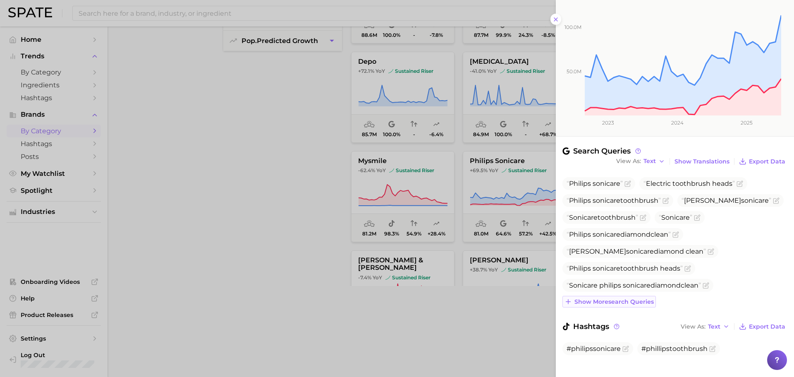
click at [630, 300] on span "Show more search queries" at bounding box center [613, 301] width 79 height 7
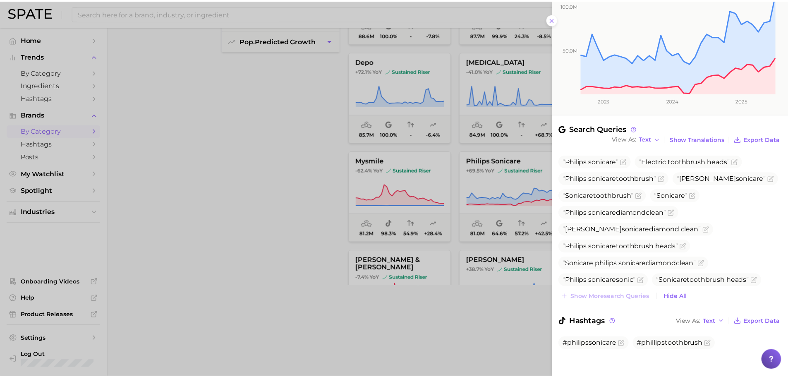
scroll to position [125, 0]
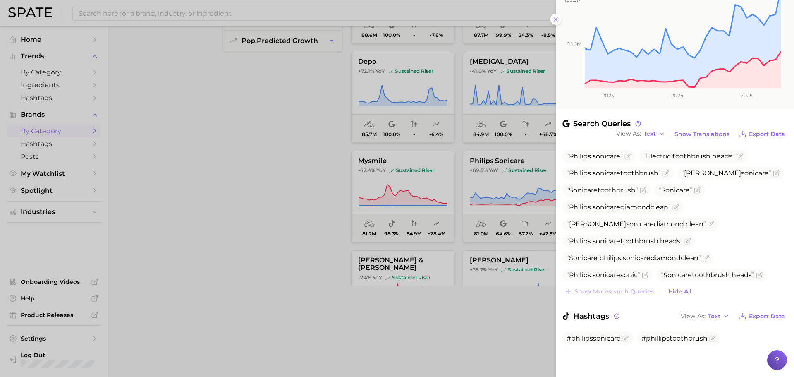
click at [407, 211] on div at bounding box center [397, 188] width 794 height 377
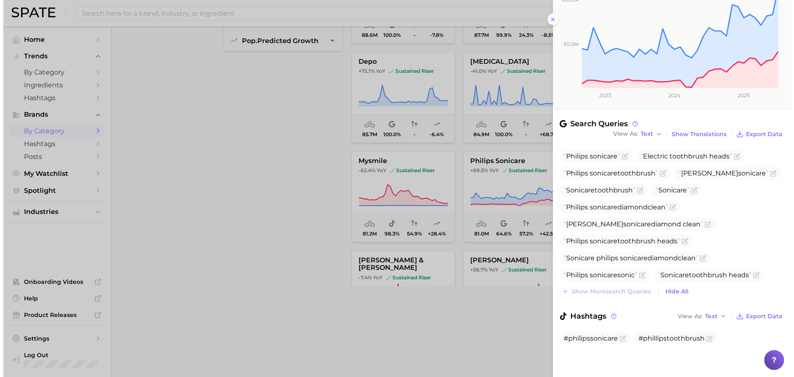
scroll to position [0, 0]
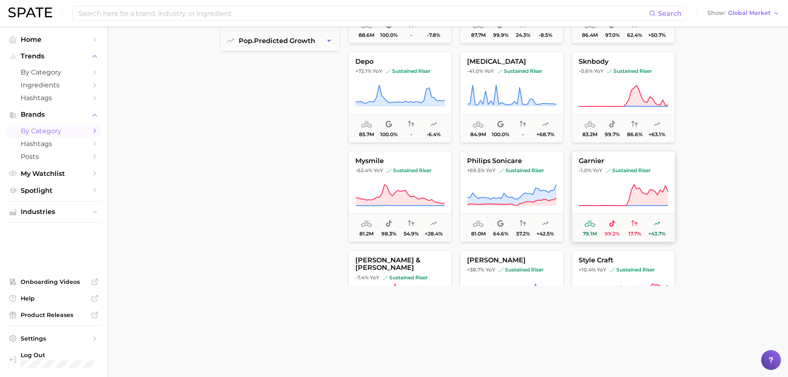
click at [608, 193] on icon at bounding box center [623, 195] width 89 height 23
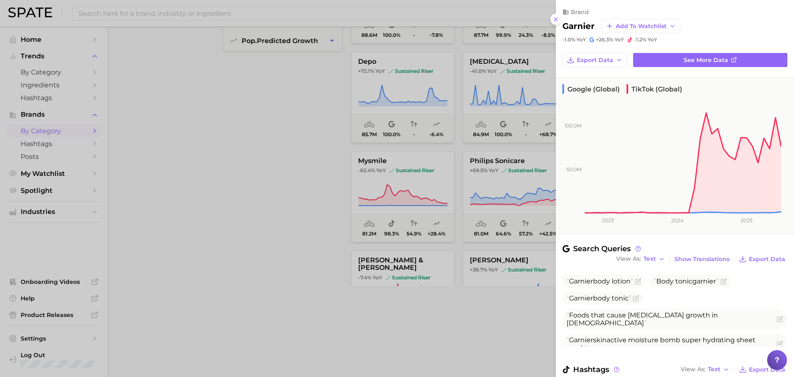
click at [582, 29] on h2 "garnier" at bounding box center [578, 26] width 32 height 10
copy h2 "garnier"
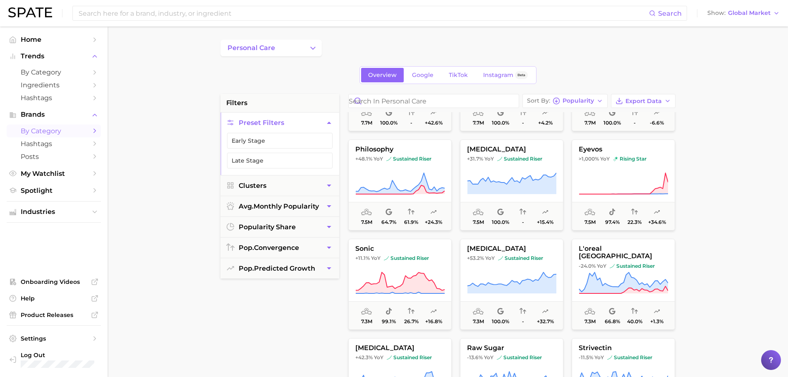
scroll to position [10497, 0]
